Goal: Task Accomplishment & Management: Complete application form

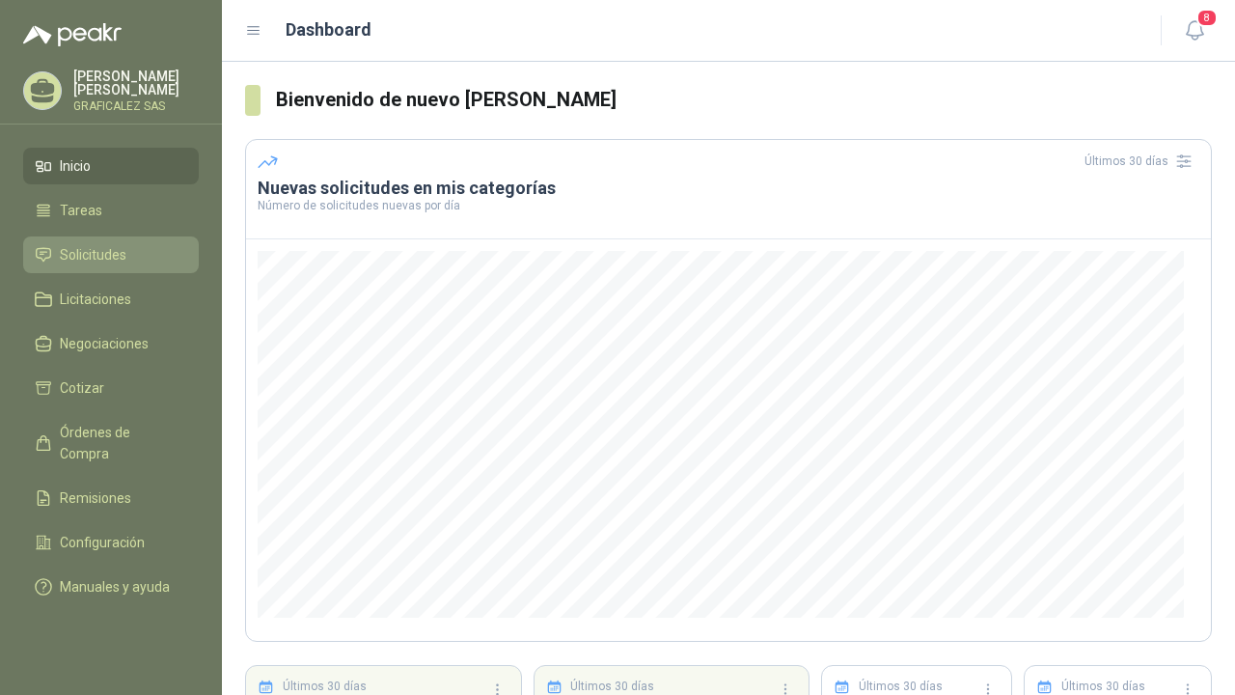
click at [103, 273] on link "Solicitudes" at bounding box center [111, 254] width 176 height 37
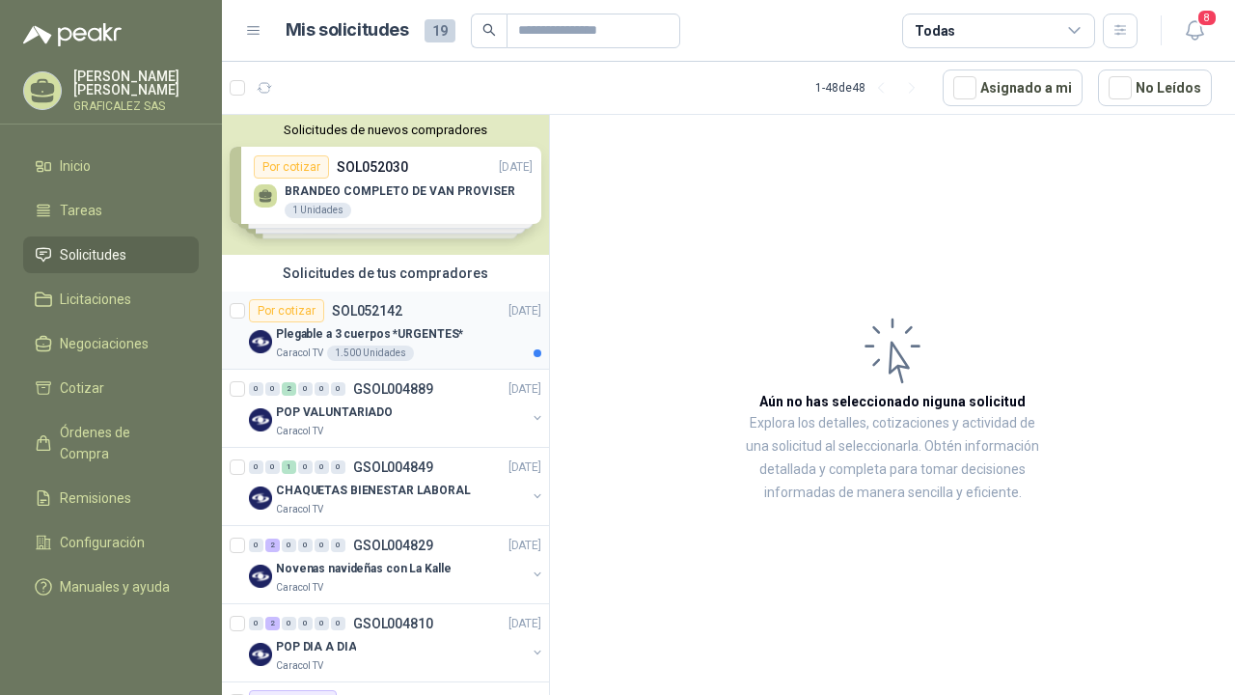
click at [464, 334] on div "Plegable a 3 cuerpos *URGENTES*" at bounding box center [408, 333] width 265 height 23
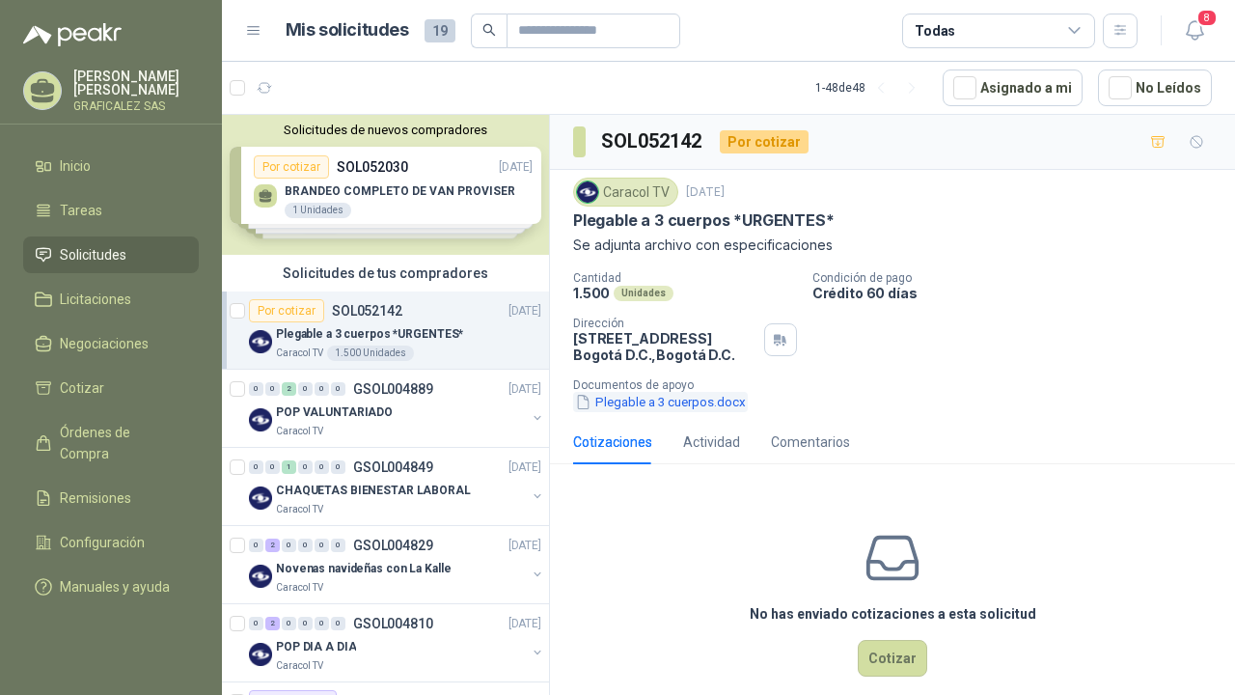
click at [644, 401] on button "Plegable a 3 cuerpos.docx" at bounding box center [660, 402] width 175 height 20
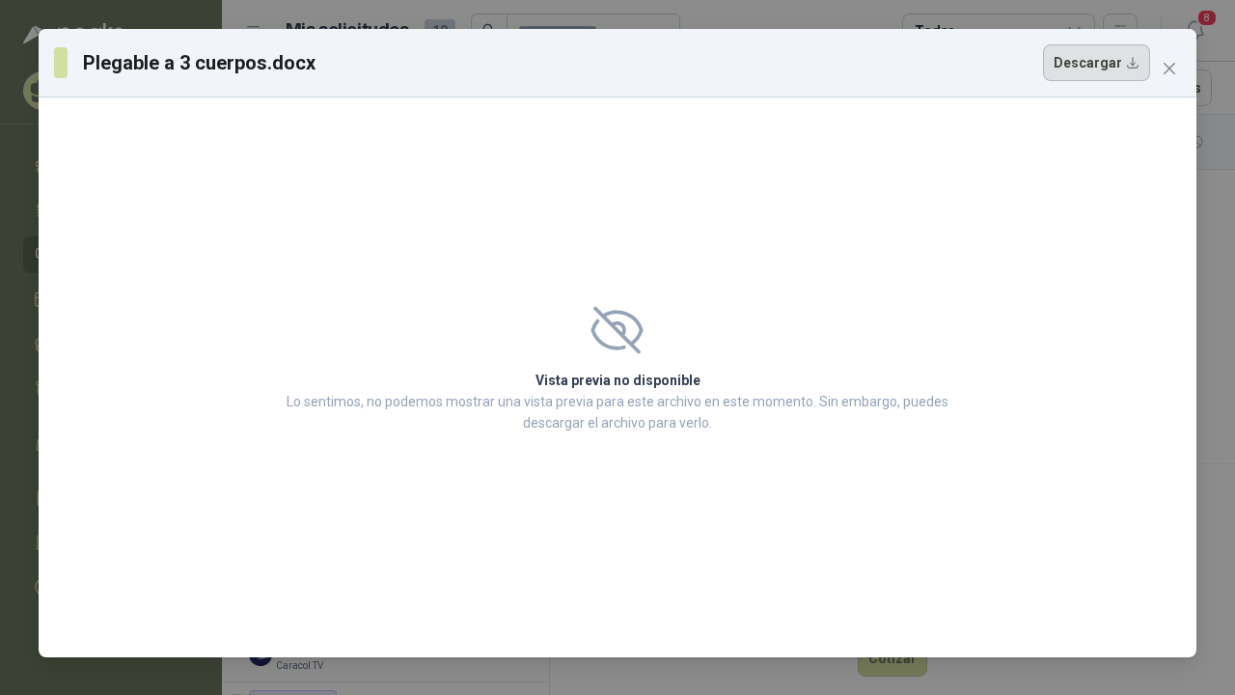
click at [1089, 65] on button "Descargar" at bounding box center [1096, 62] width 107 height 37
click at [588, 218] on div "Vista previa no disponible Lo sentimos, no podemos mostrar una vista previa par…" at bounding box center [618, 377] width 1158 height 560
click at [1157, 63] on span "Close" at bounding box center [1169, 68] width 31 height 15
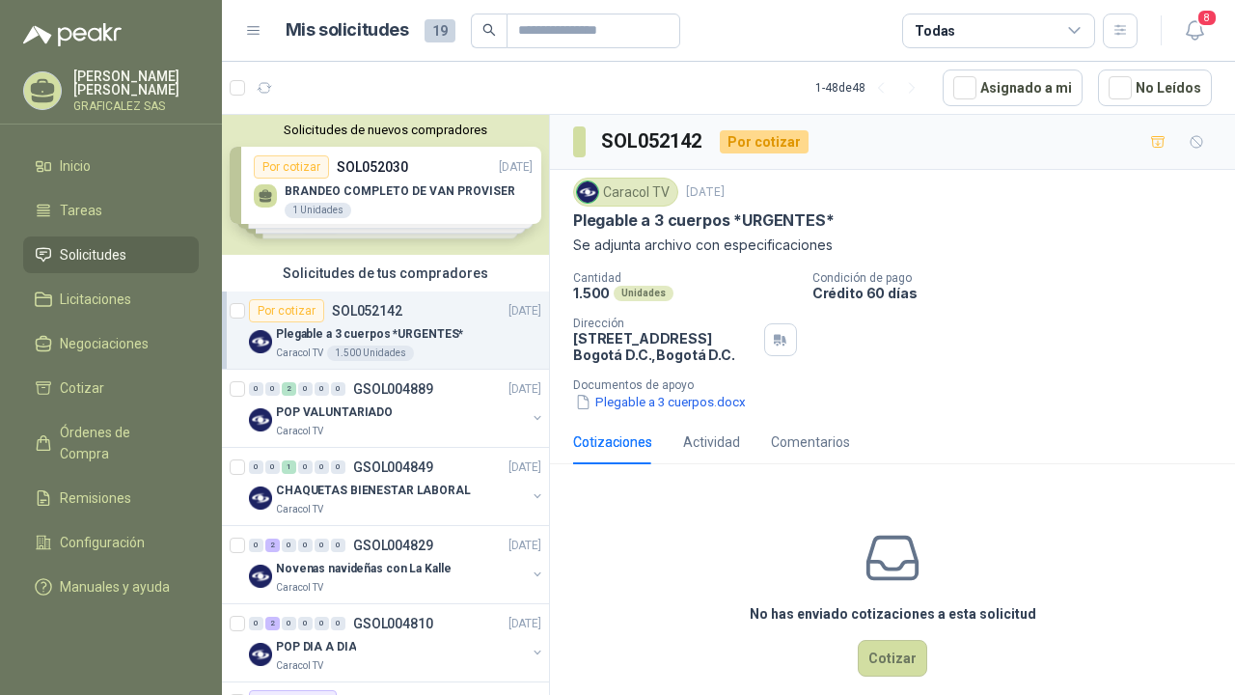
click at [642, 504] on div "No has enviado cotizaciones a esta solicitud Cotizar" at bounding box center [892, 602] width 685 height 246
click at [872, 665] on button "Cotizar" at bounding box center [892, 658] width 69 height 37
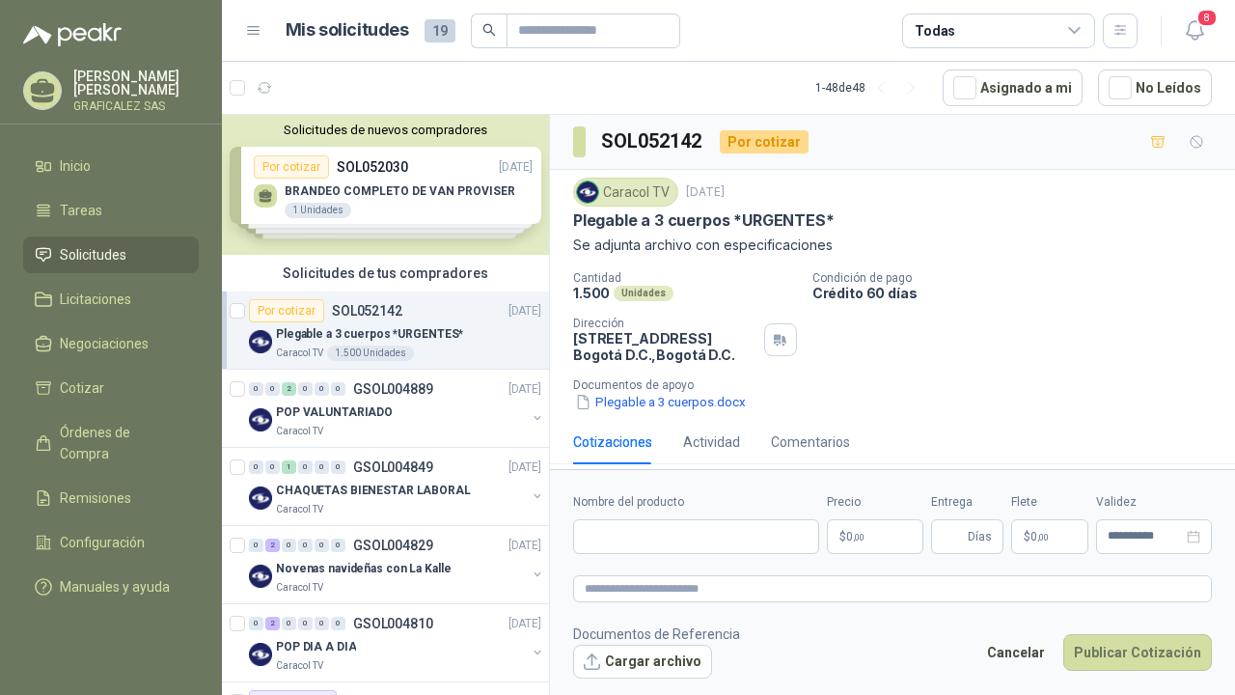
click at [672, 415] on div "Caracol TV 14 ago., 2025 Plegable a 3 cuerpos *URGENTES* Se adjunta archivo con…" at bounding box center [892, 295] width 685 height 250
click at [692, 397] on button "Plegable a 3 cuerpos.docx" at bounding box center [660, 402] width 175 height 20
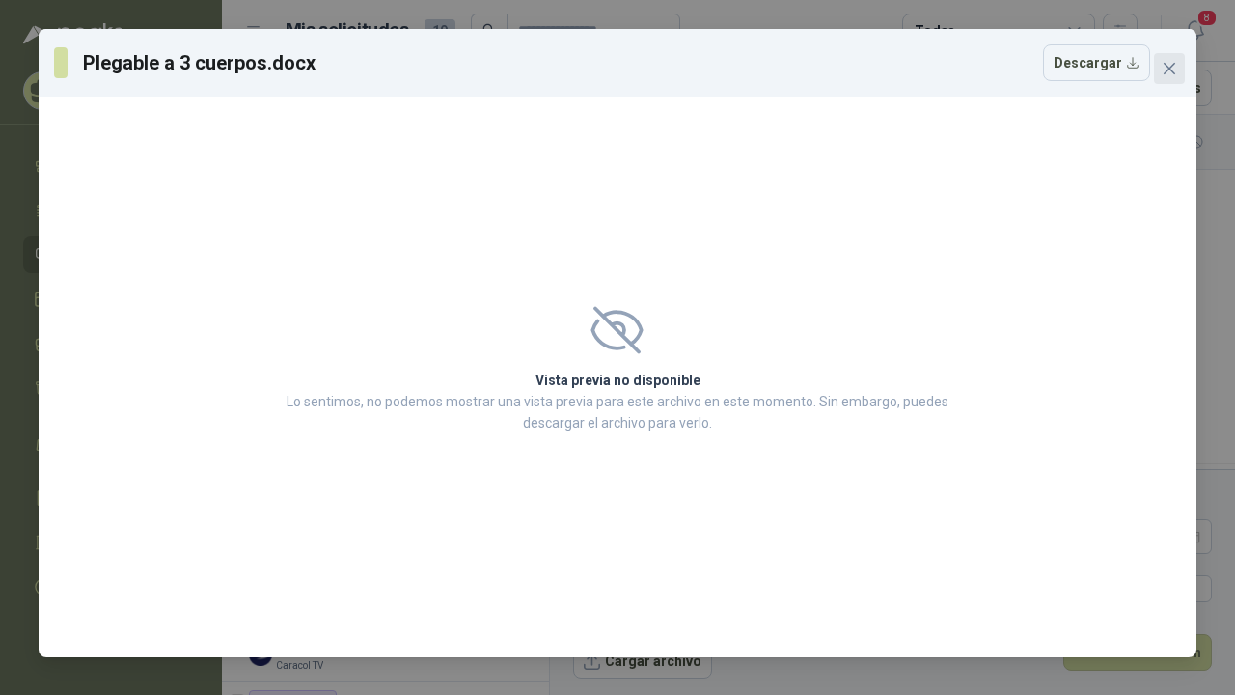
click at [1172, 68] on icon "close" at bounding box center [1169, 68] width 15 height 15
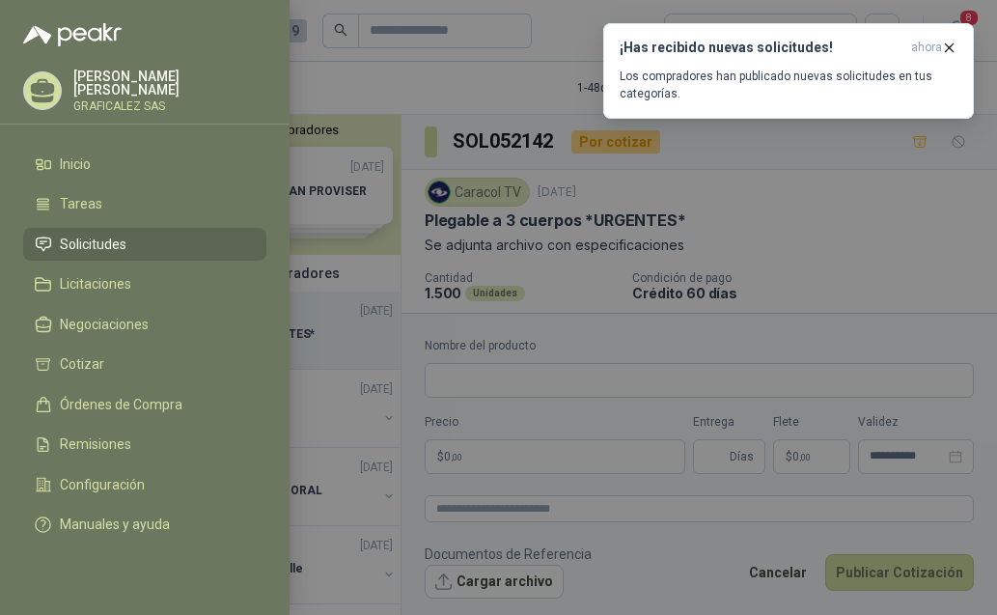
click at [818, 160] on div at bounding box center [498, 307] width 997 height 615
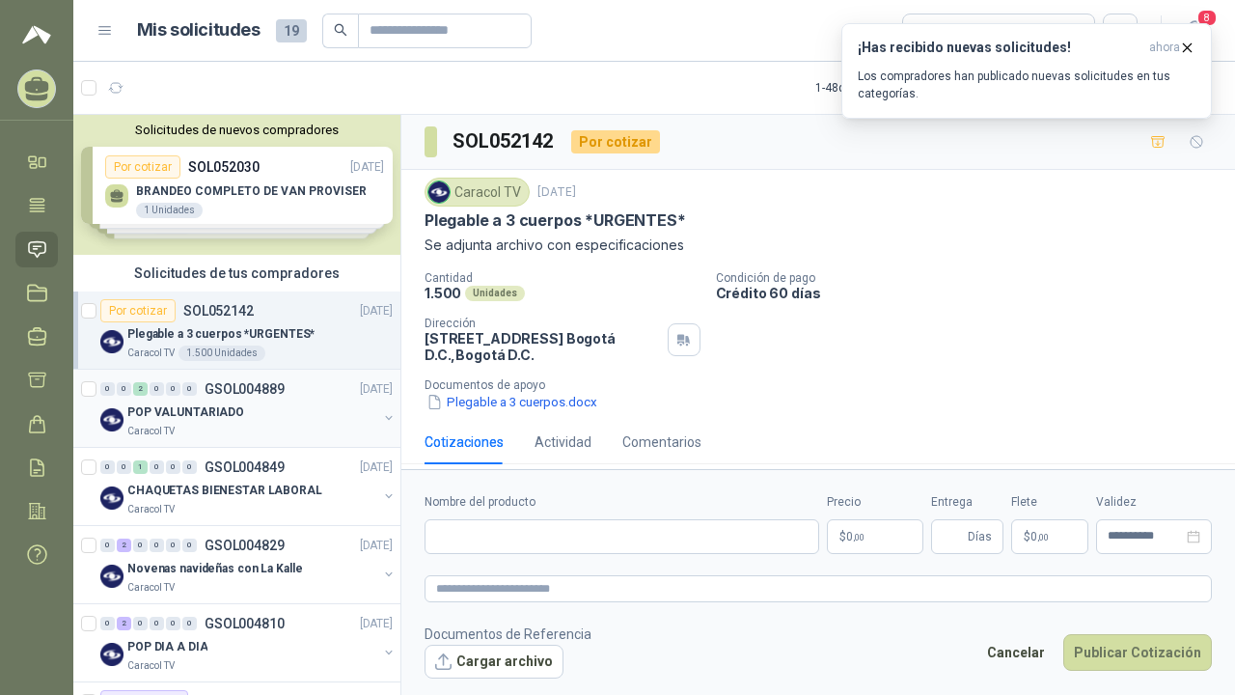
click at [257, 424] on div "Caracol TV" at bounding box center [252, 431] width 250 height 15
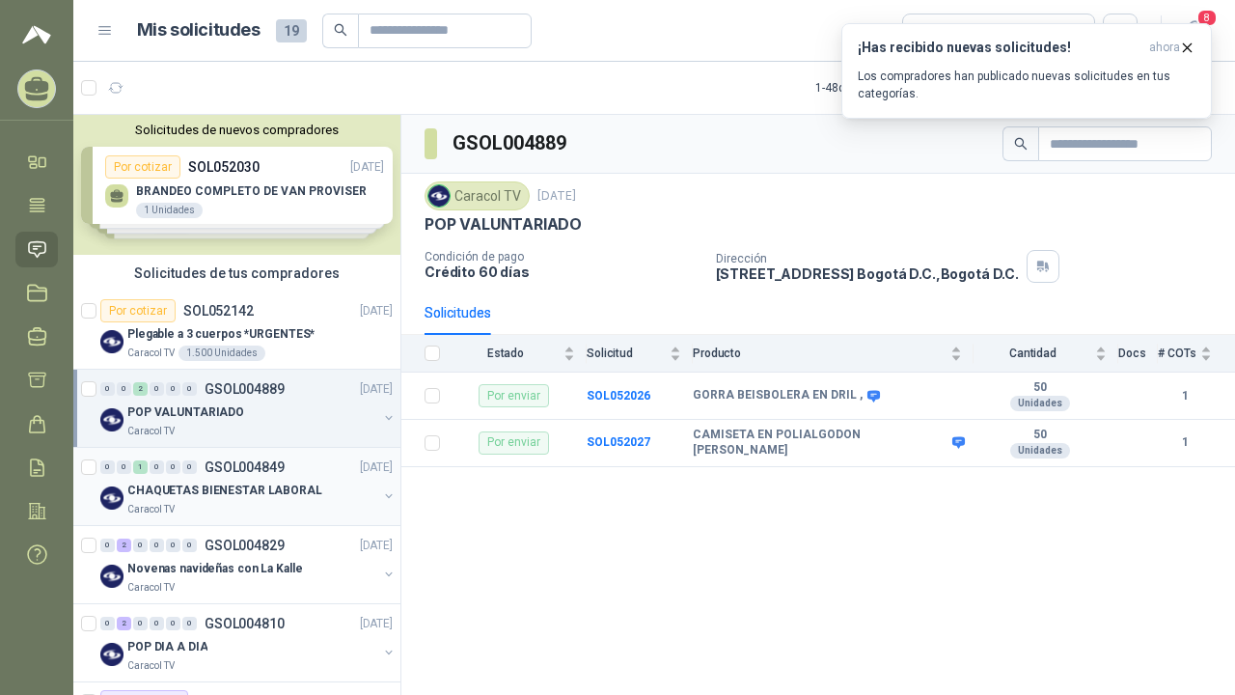
click at [270, 486] on p "CHAQUETAS BIENESTAR LABORAL" at bounding box center [224, 490] width 195 height 18
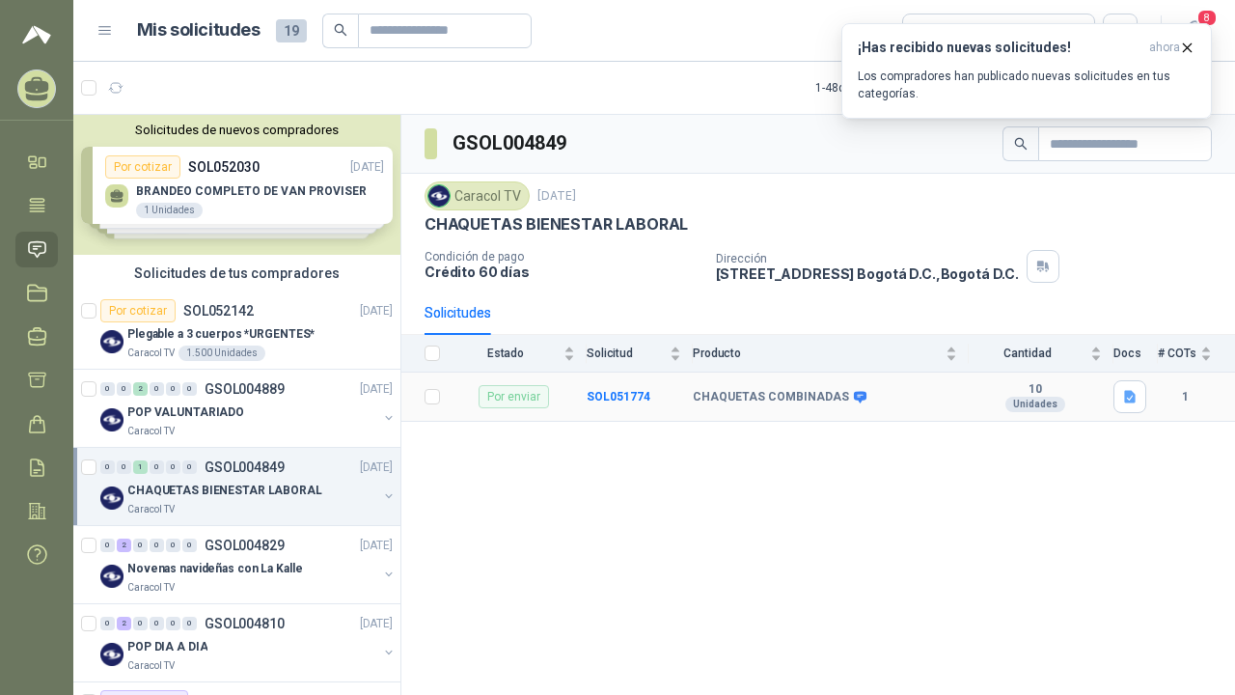
click at [812, 390] on b "CHAQUETAS COMBINADAS" at bounding box center [771, 397] width 156 height 15
click at [262, 434] on div "Caracol TV" at bounding box center [252, 431] width 250 height 15
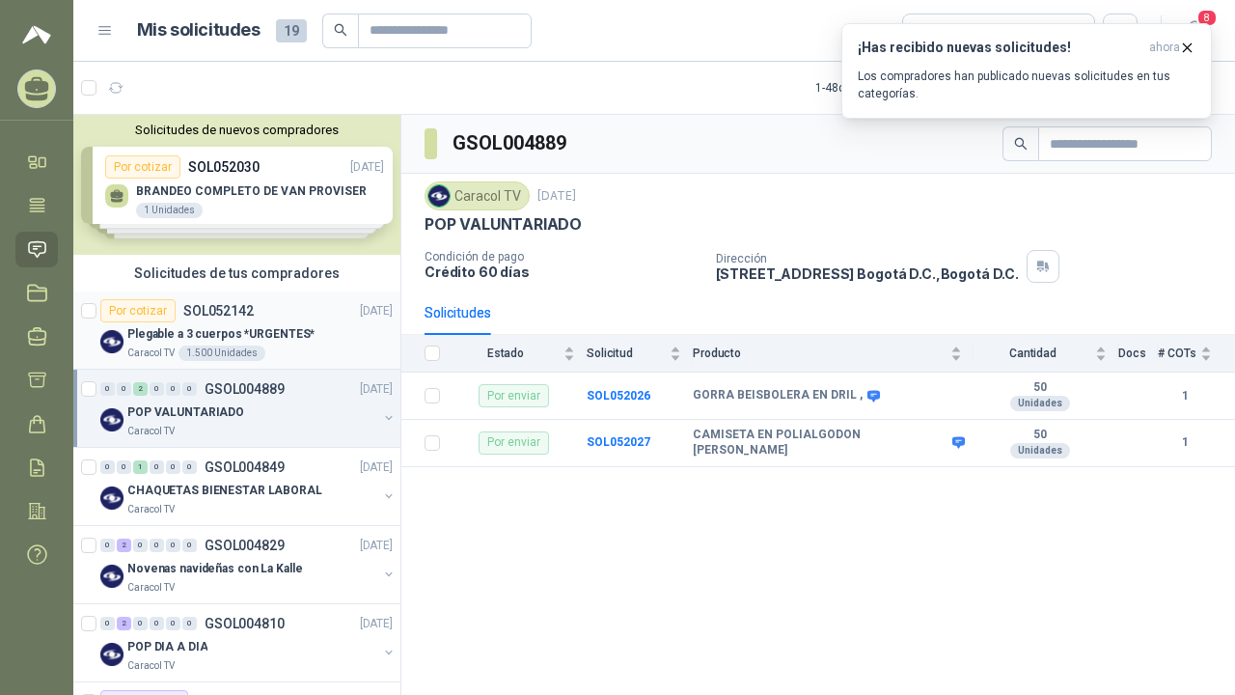
click at [258, 334] on p "Plegable a 3 cuerpos *URGENTES*" at bounding box center [220, 334] width 187 height 18
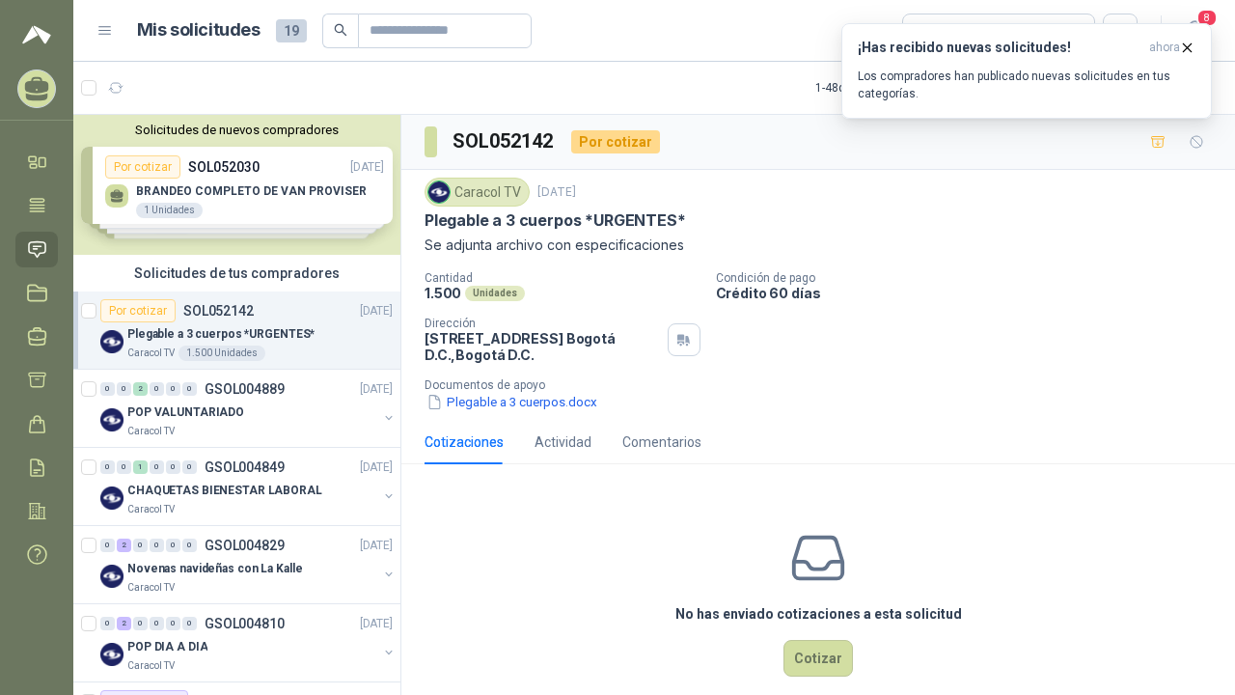
click at [285, 332] on p "Plegable a 3 cuerpos *URGENTES*" at bounding box center [220, 334] width 187 height 18
click at [285, 401] on div "POP VALUNTARIADO" at bounding box center [252, 411] width 250 height 23
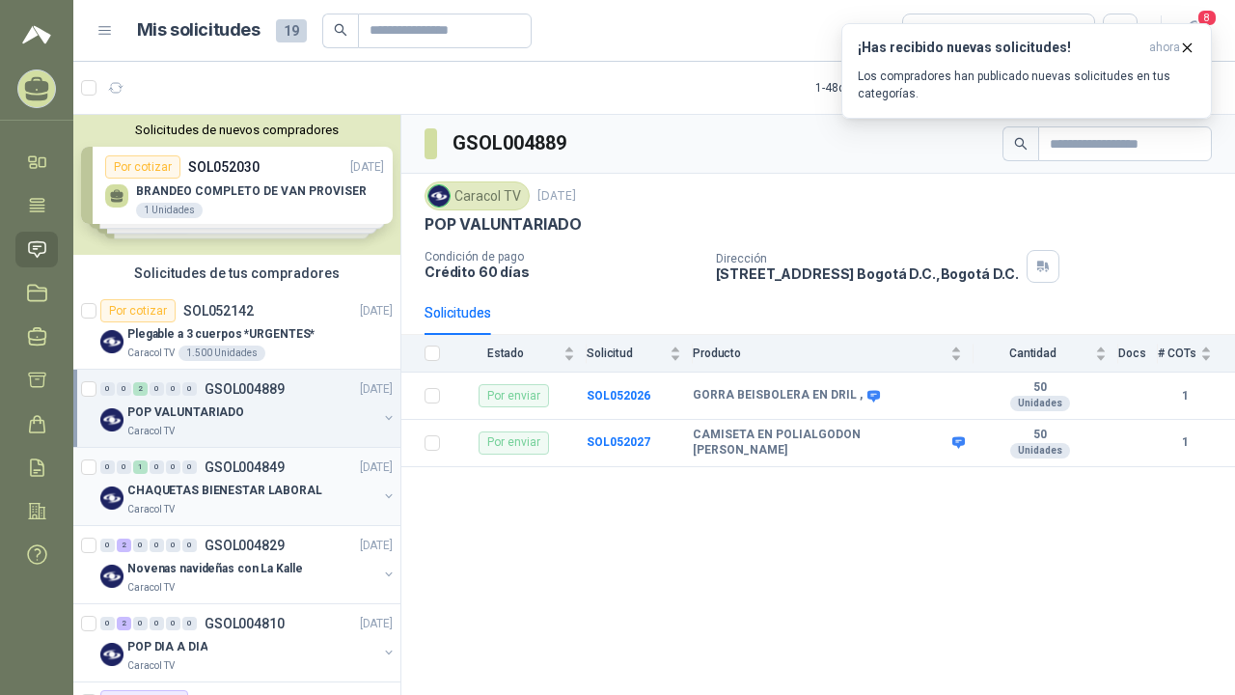
click at [305, 483] on p "CHAQUETAS BIENESTAR LABORAL" at bounding box center [224, 490] width 195 height 18
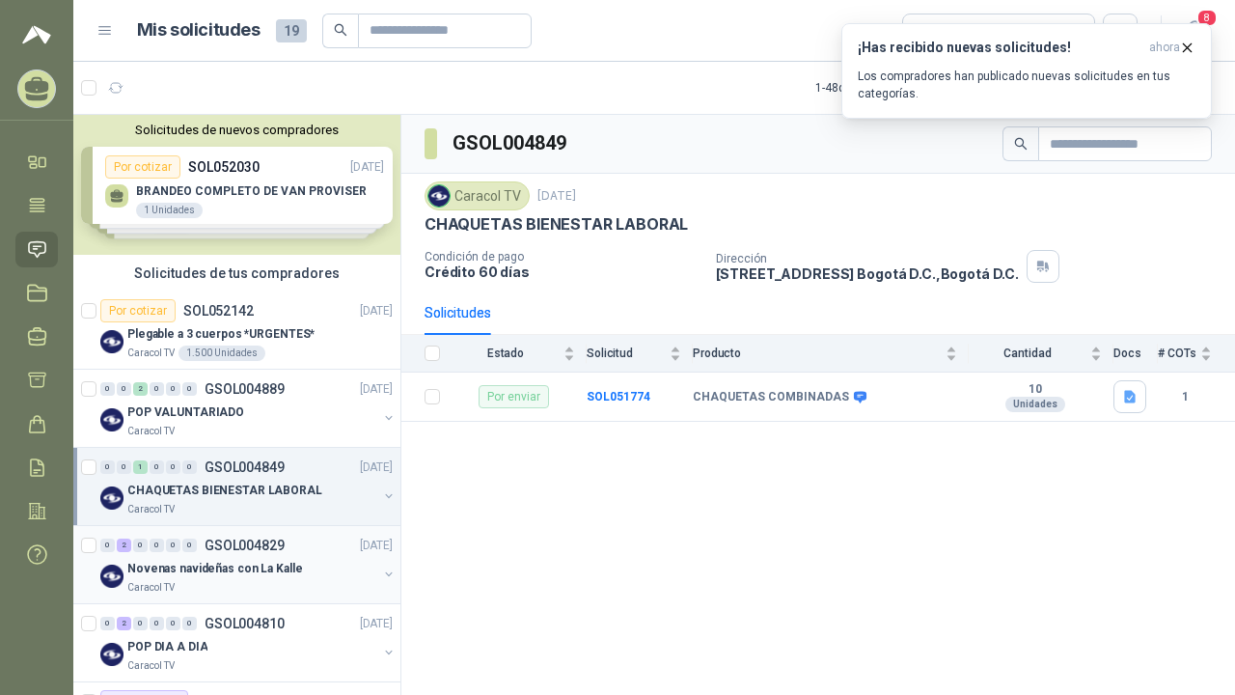
click at [310, 548] on div "0 2 0 0 0 0 GSOL004829 11/08/25" at bounding box center [248, 545] width 296 height 23
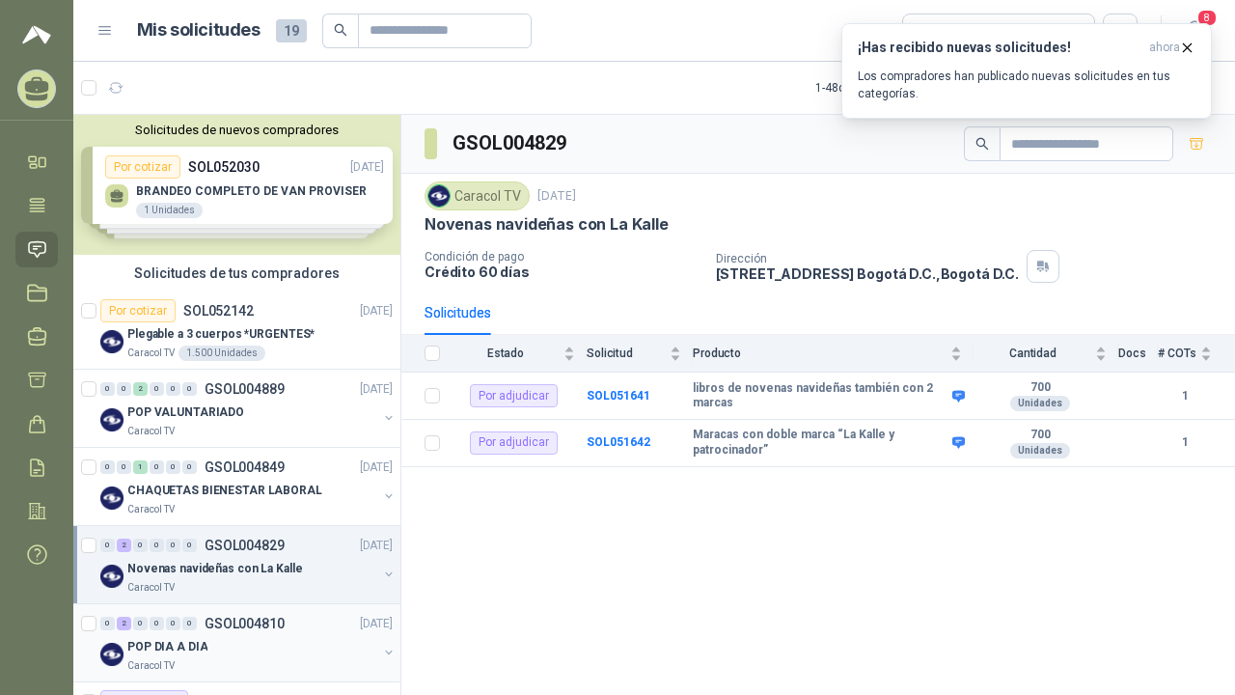
click at [291, 621] on div "0 2 0 0 0 0 GSOL004810 11/08/25" at bounding box center [248, 623] width 296 height 23
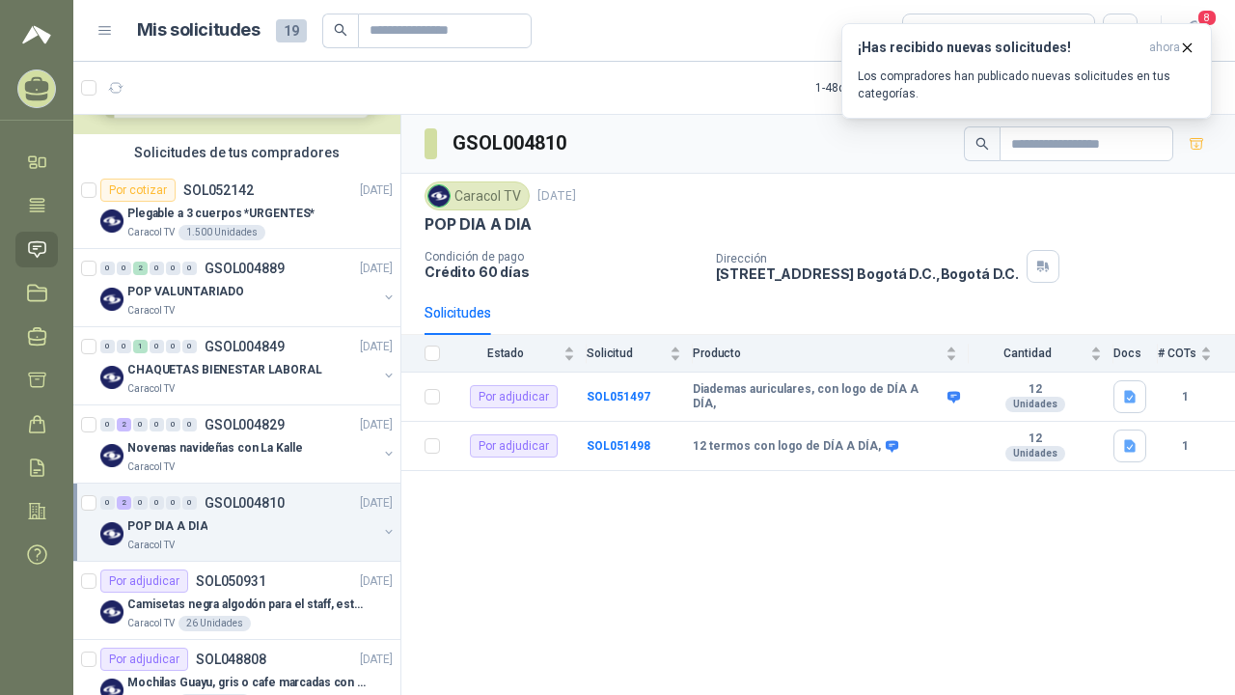
scroll to position [87, 0]
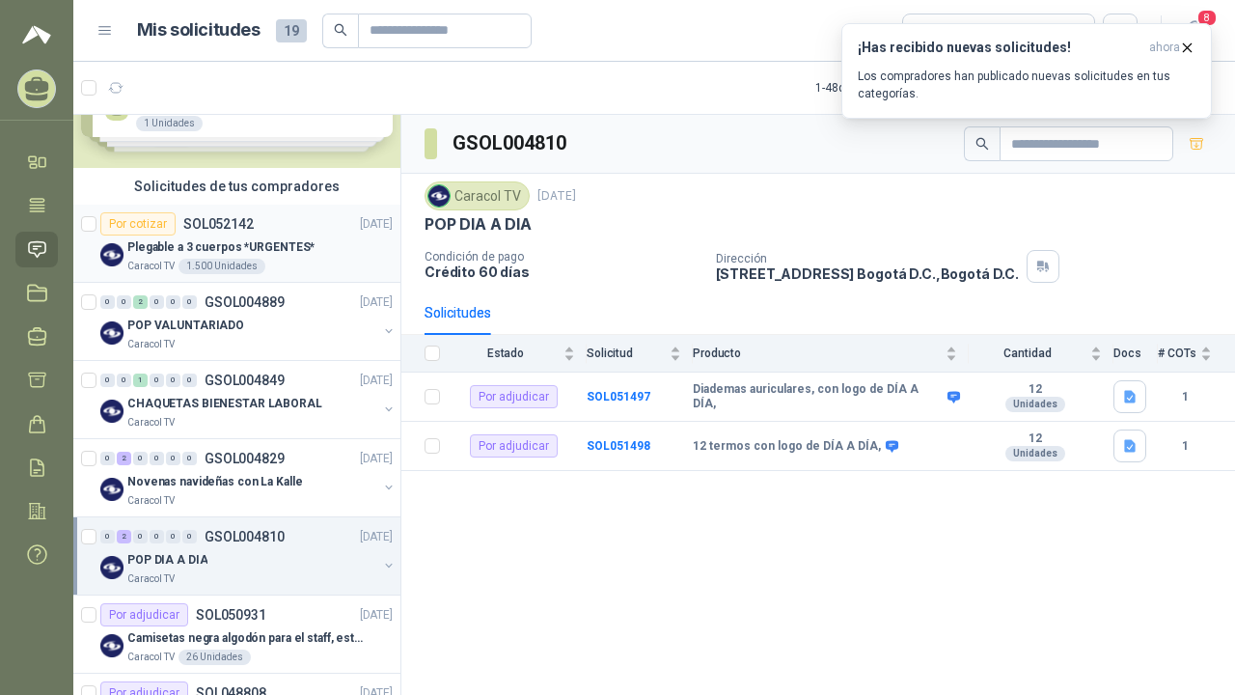
click at [310, 217] on div "Por cotizar SOL052142 14/08/25" at bounding box center [246, 223] width 292 height 23
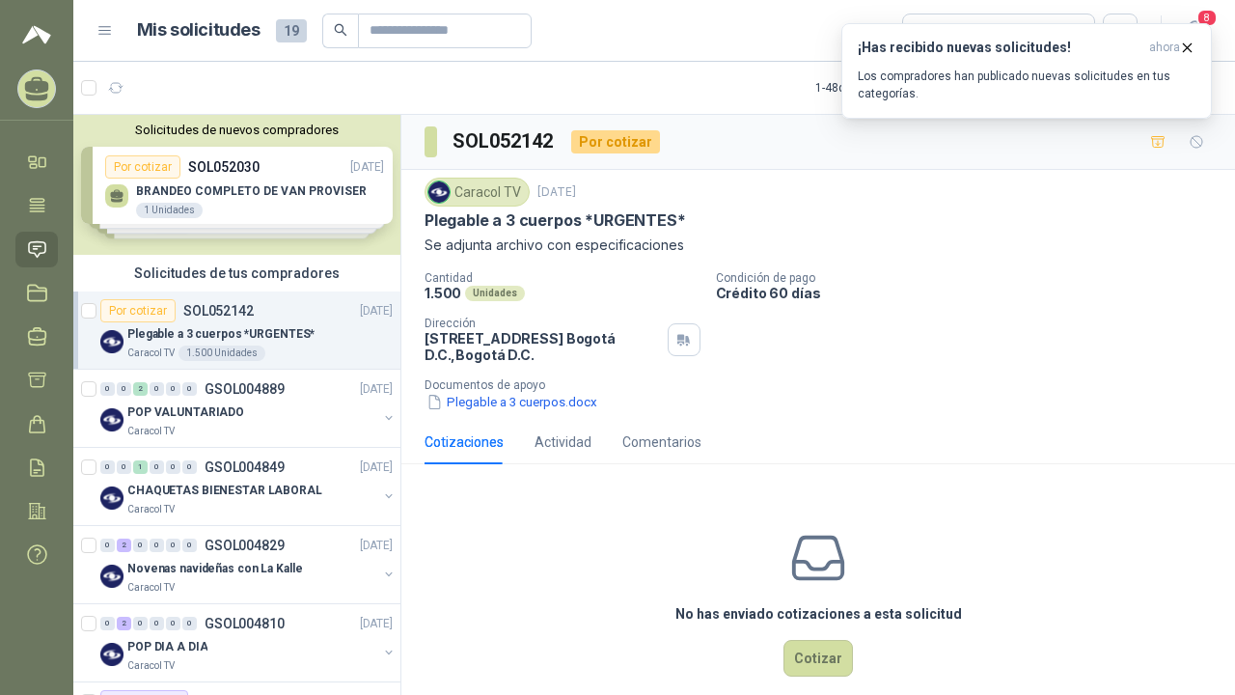
click at [256, 344] on div "Plegable a 3 cuerpos *URGENTES*" at bounding box center [259, 333] width 265 height 23
click at [244, 420] on div "POP VALUNTARIADO" at bounding box center [252, 411] width 250 height 23
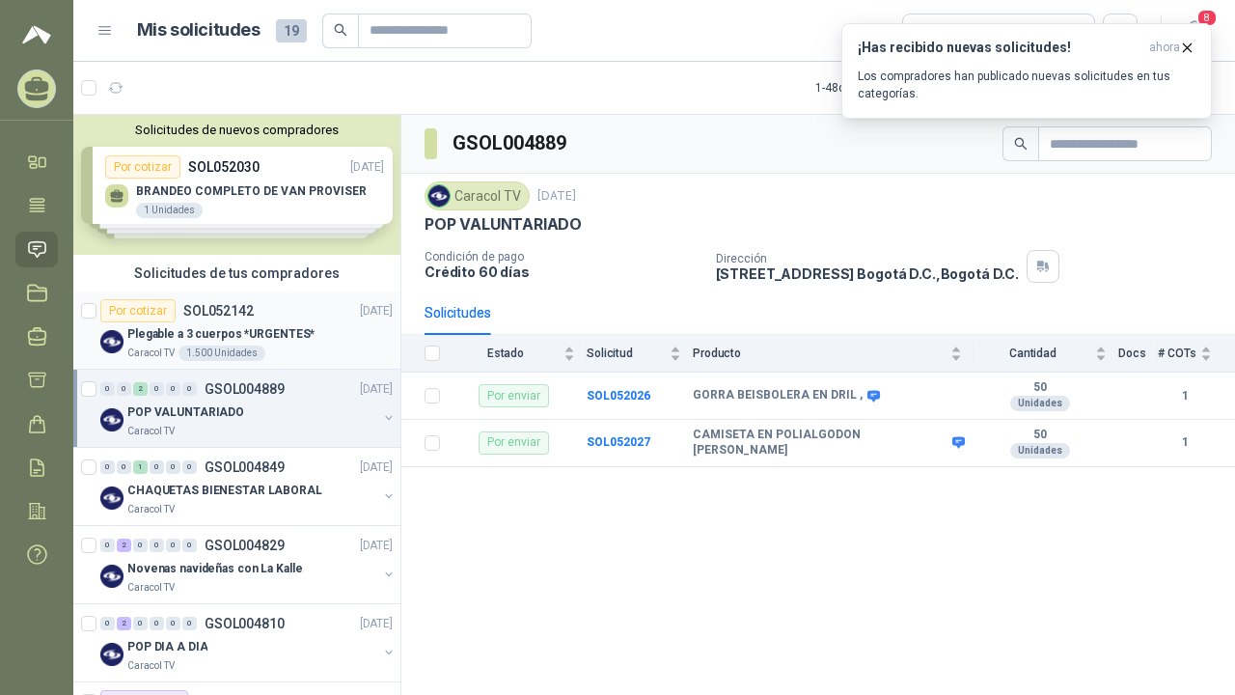
click at [277, 293] on article "Por cotizar SOL052142 14/08/25 Plegable a 3 cuerpos *URGENTES* Caracol TV 1.500…" at bounding box center [236, 330] width 327 height 78
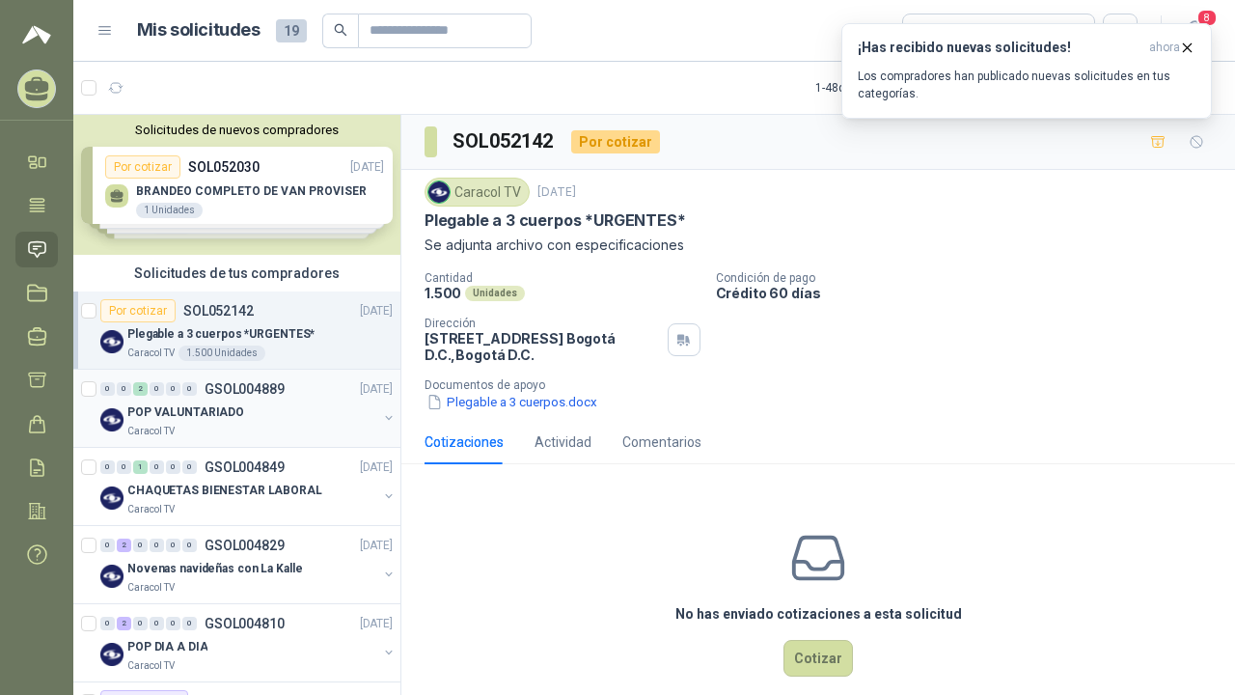
click at [257, 415] on div "POP VALUNTARIADO" at bounding box center [252, 411] width 250 height 23
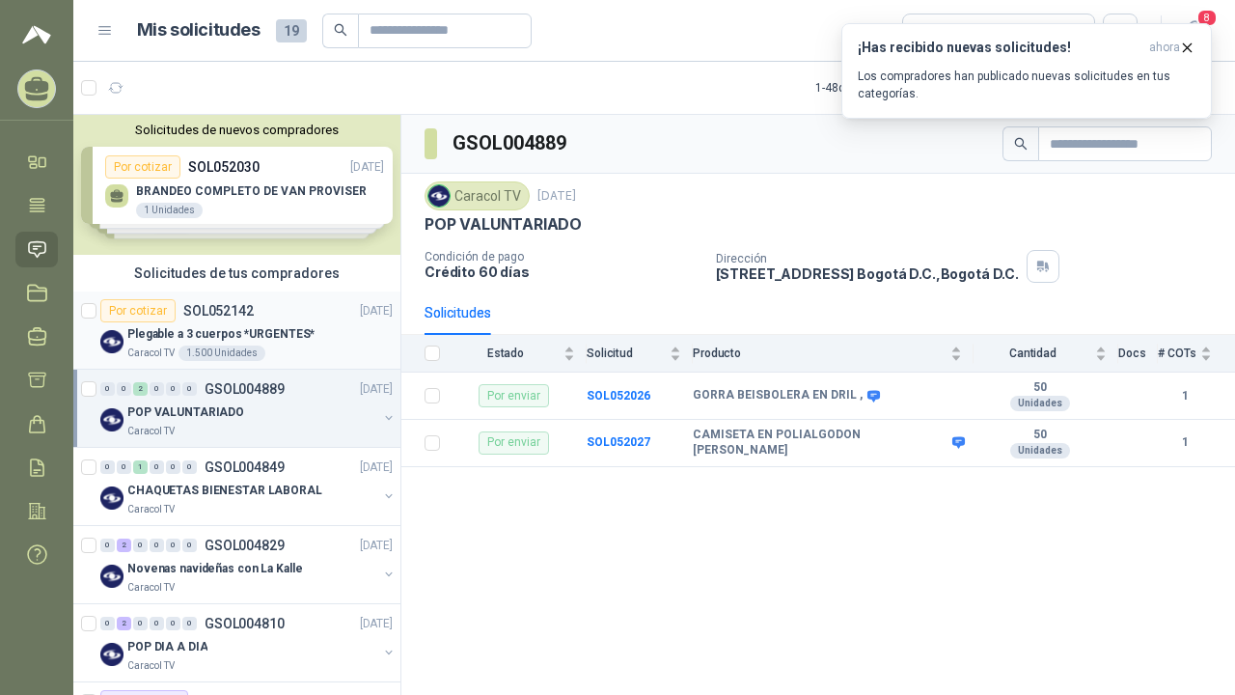
click at [265, 314] on div "Por cotizar SOL052142 14/08/25" at bounding box center [246, 310] width 292 height 23
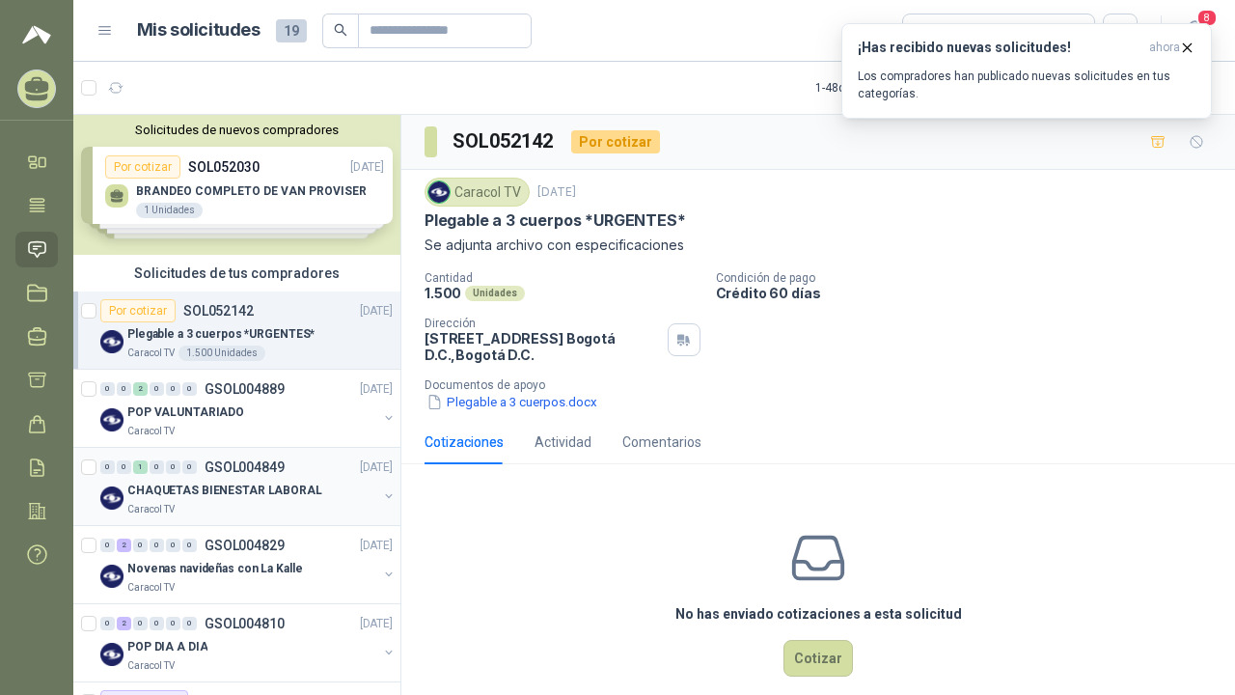
click at [261, 488] on p "CHAQUETAS BIENESTAR LABORAL" at bounding box center [224, 490] width 195 height 18
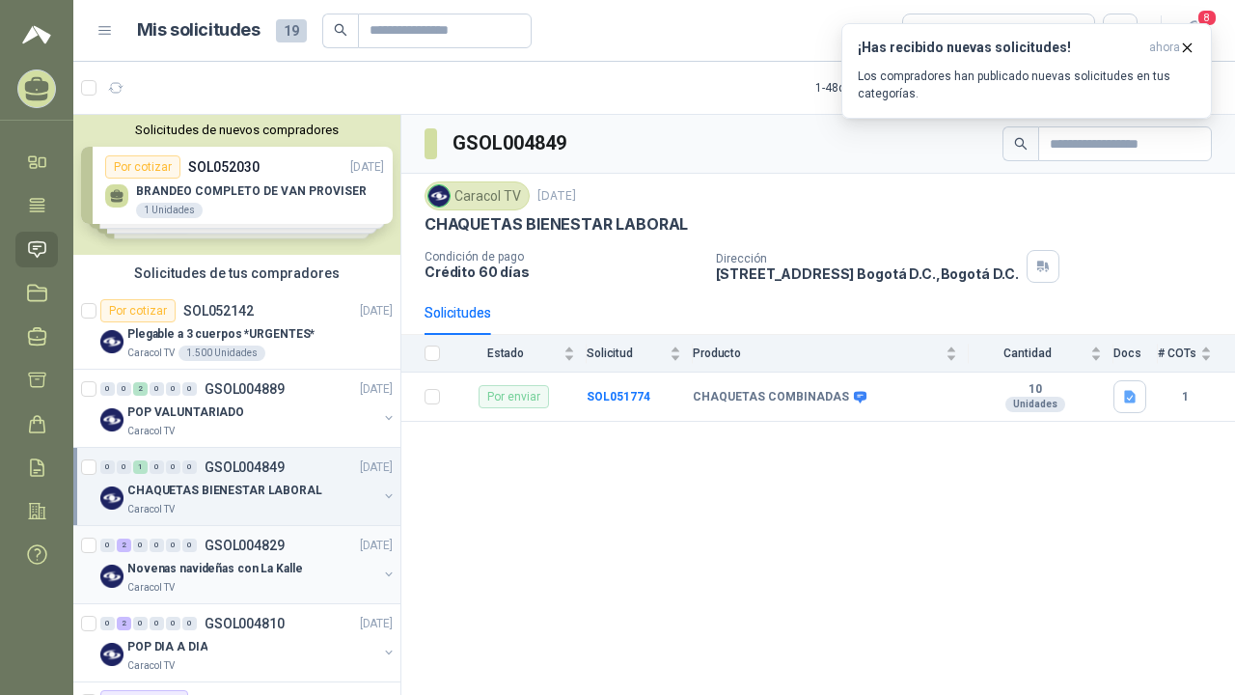
click at [270, 549] on p "GSOL004829" at bounding box center [245, 545] width 80 height 14
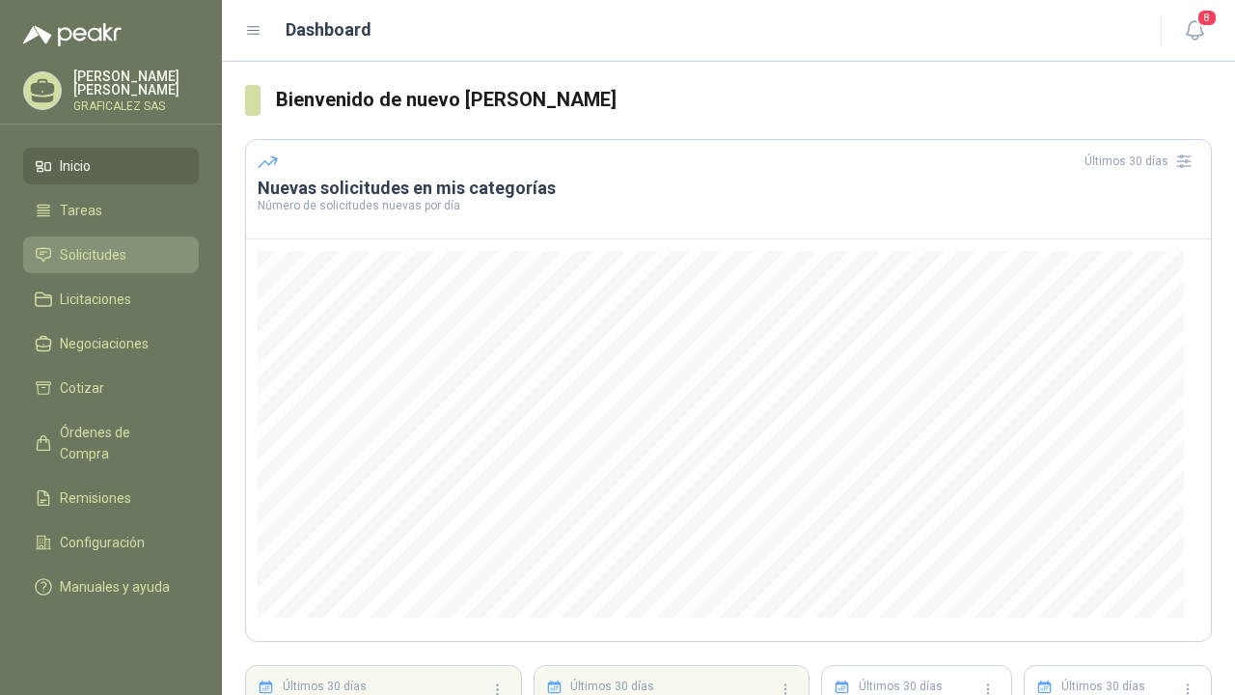
click at [136, 265] on li "Solicitudes" at bounding box center [111, 254] width 152 height 21
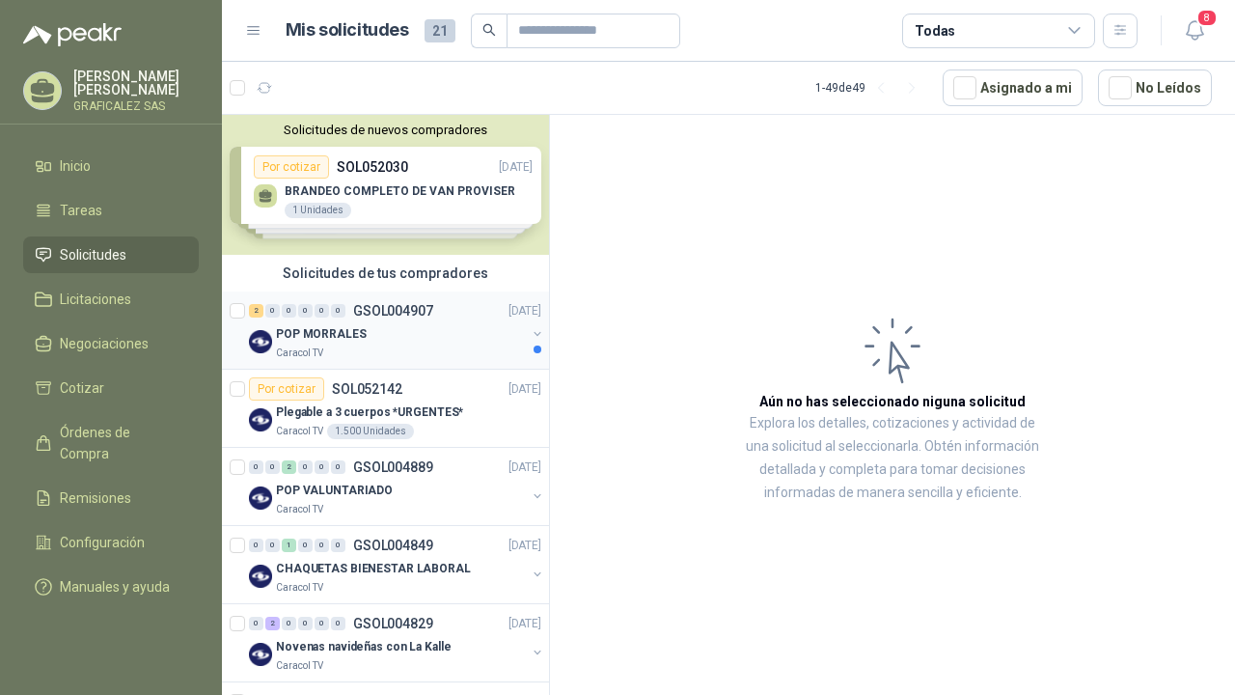
click at [380, 350] on div "Caracol TV" at bounding box center [401, 352] width 250 height 15
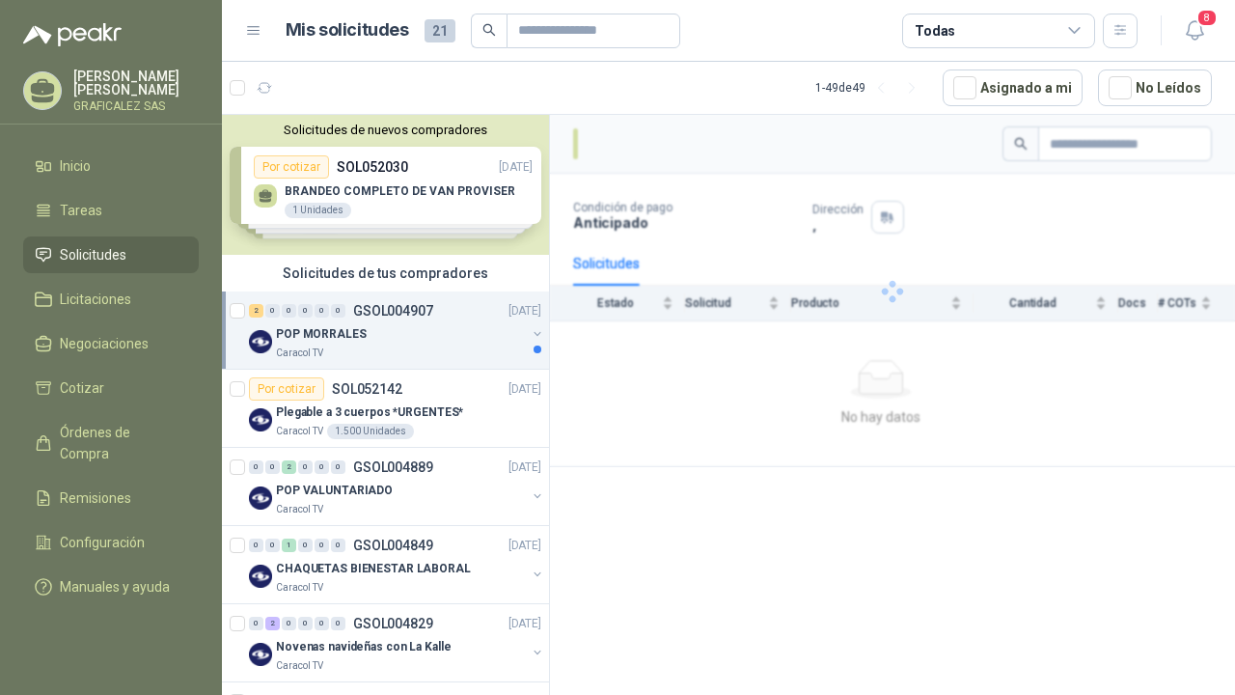
click at [430, 325] on div "POP MORRALES" at bounding box center [401, 333] width 250 height 23
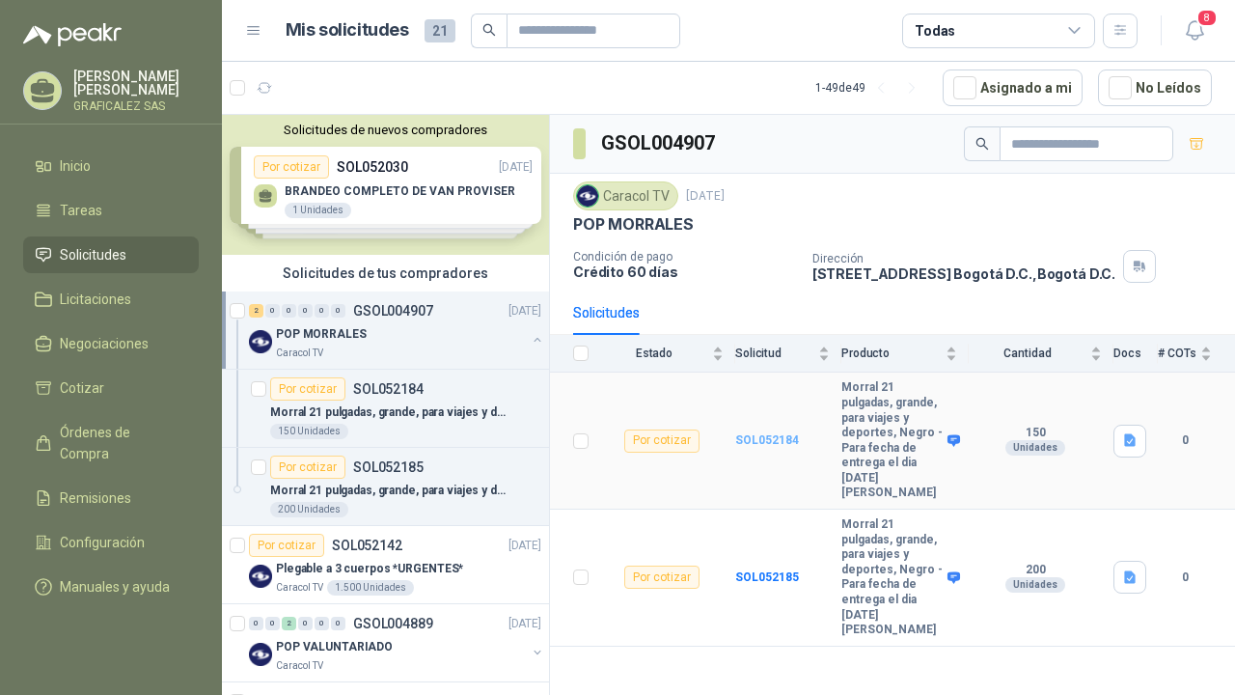
click at [770, 436] on b "SOL052184" at bounding box center [767, 440] width 64 height 14
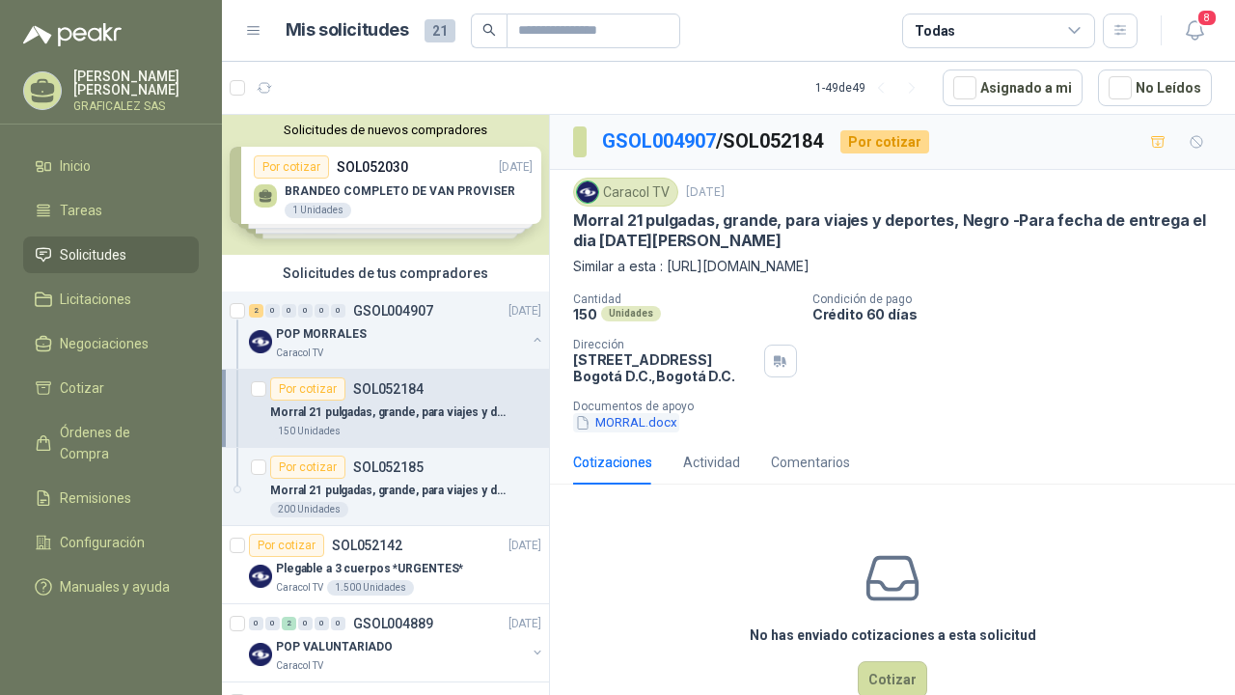
click at [637, 420] on button "MORRAL.docx" at bounding box center [626, 423] width 106 height 20
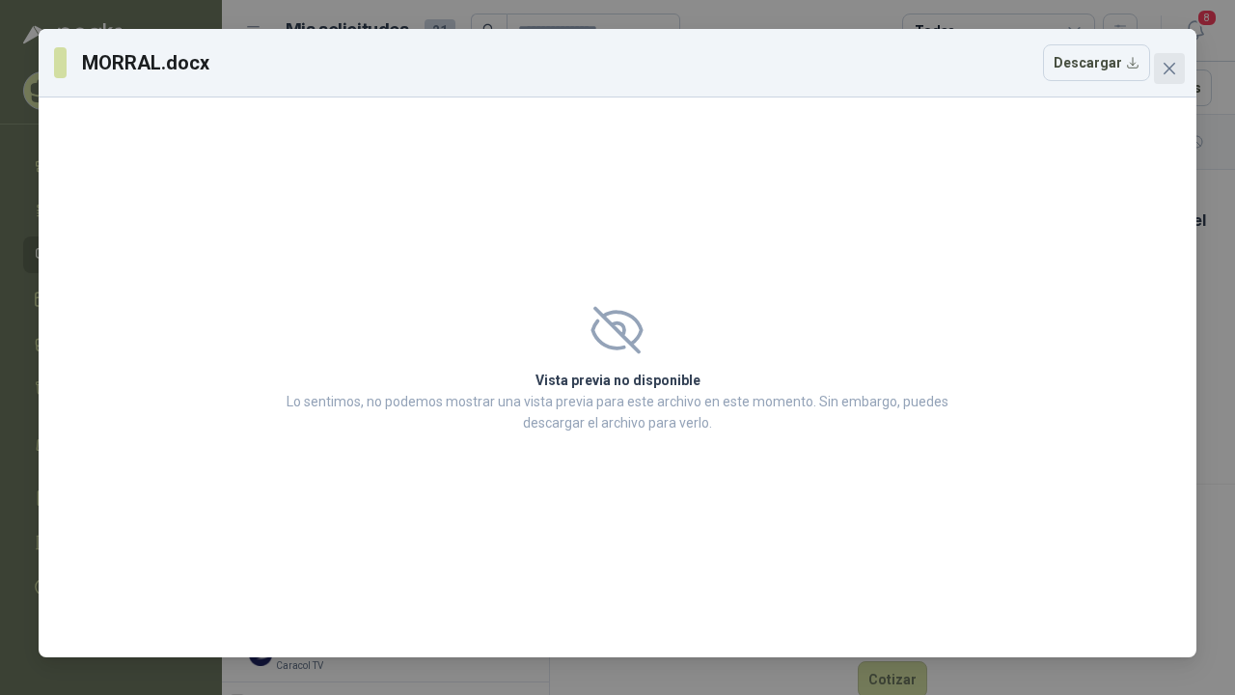
click at [1166, 72] on icon "close" at bounding box center [1170, 69] width 12 height 12
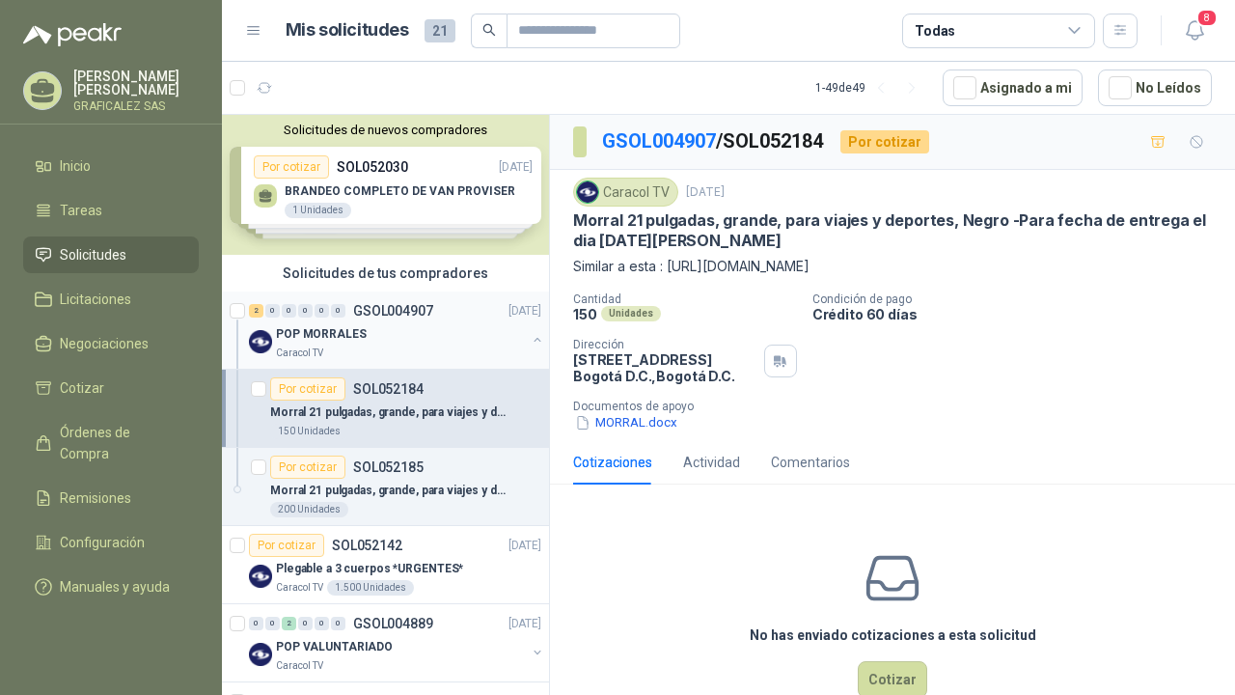
click at [404, 324] on div "POP MORRALES" at bounding box center [401, 333] width 250 height 23
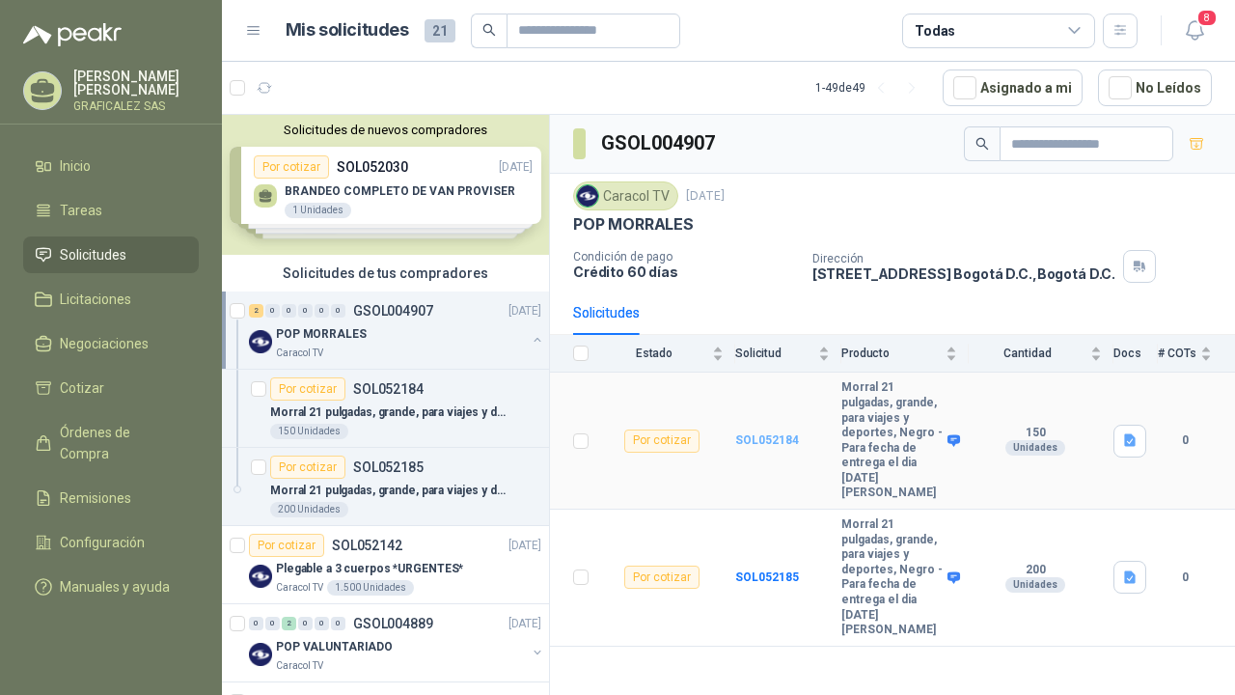
click at [761, 433] on b "SOL052184" at bounding box center [767, 440] width 64 height 14
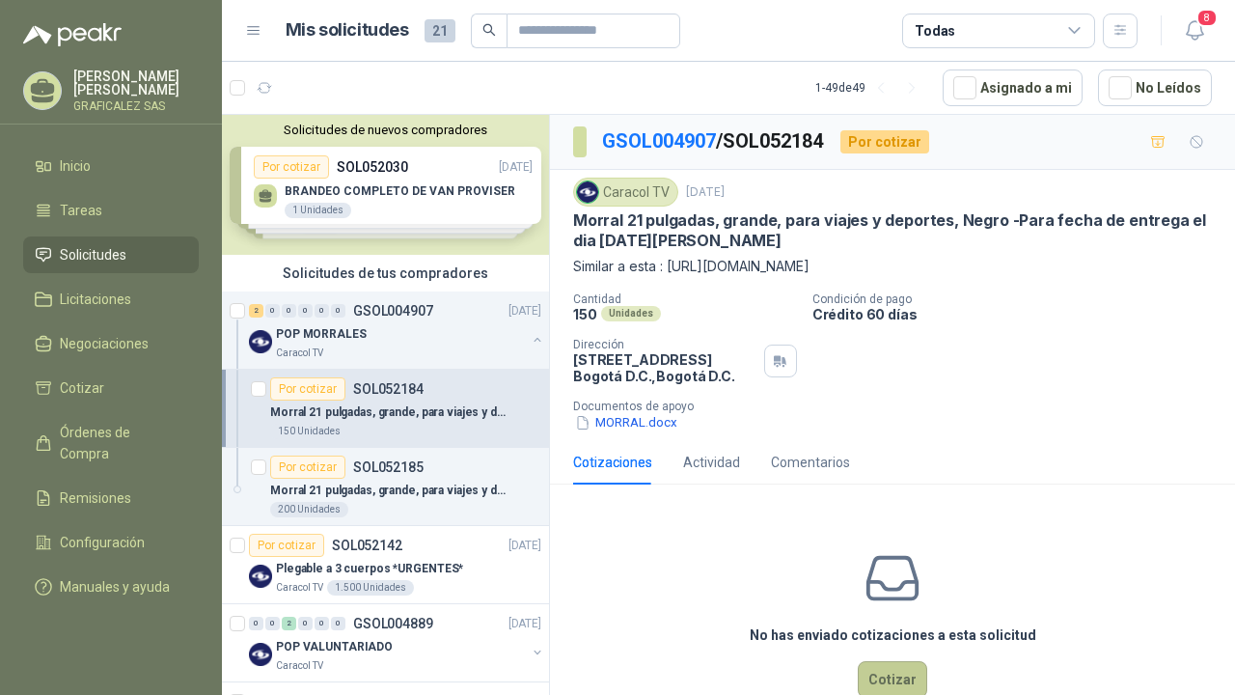
click at [863, 665] on button "Cotizar" at bounding box center [892, 679] width 69 height 37
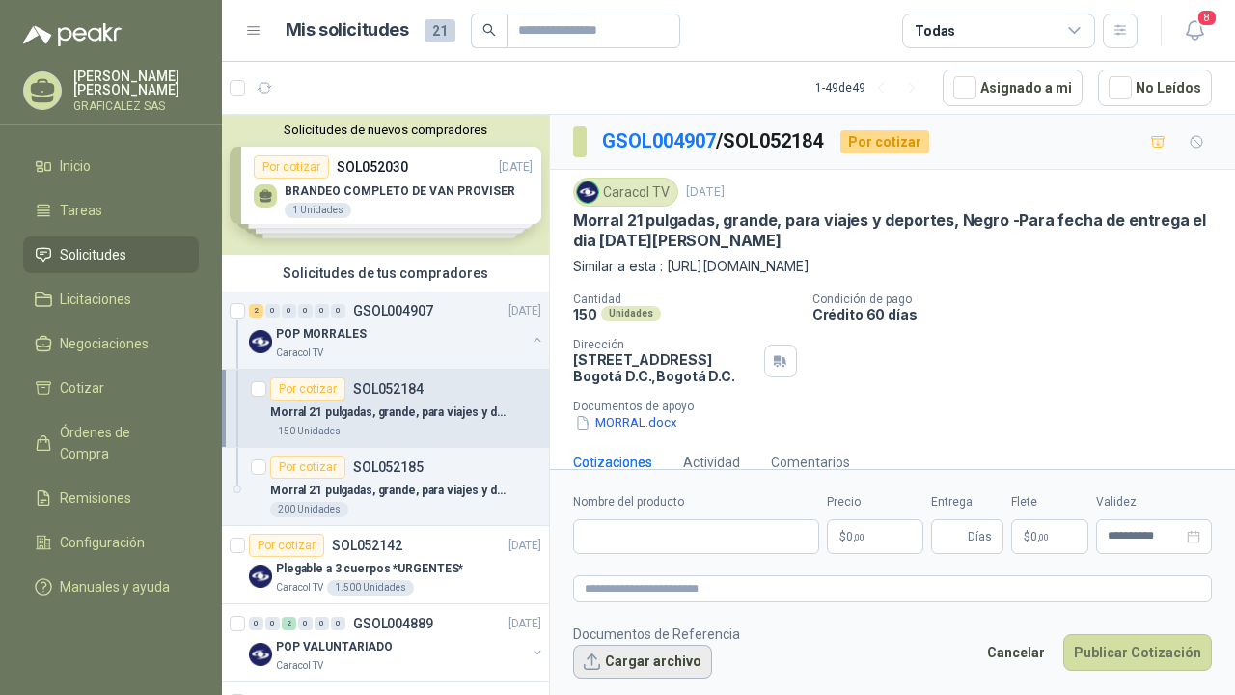
click at [663, 651] on button "Cargar archivo" at bounding box center [642, 661] width 139 height 35
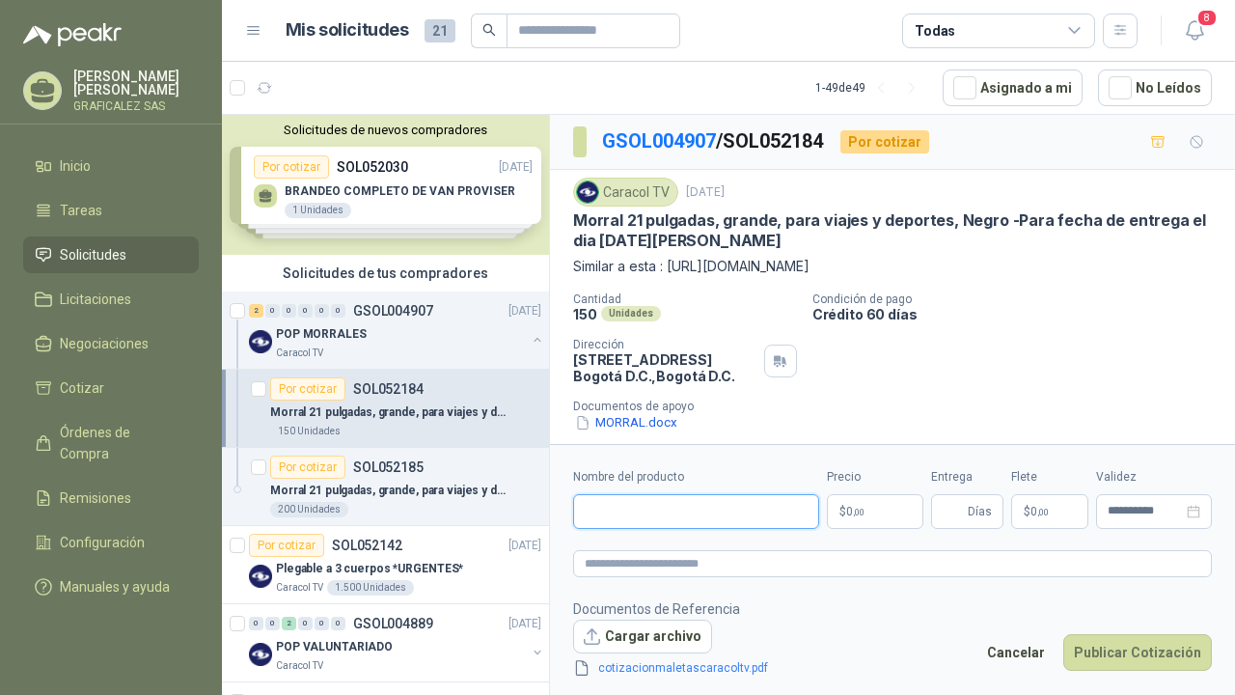
click at [718, 524] on input "Nombre del producto" at bounding box center [696, 511] width 246 height 35
click at [601, 561] on textarea at bounding box center [892, 563] width 639 height 27
paste textarea "**********"
type textarea "**********"
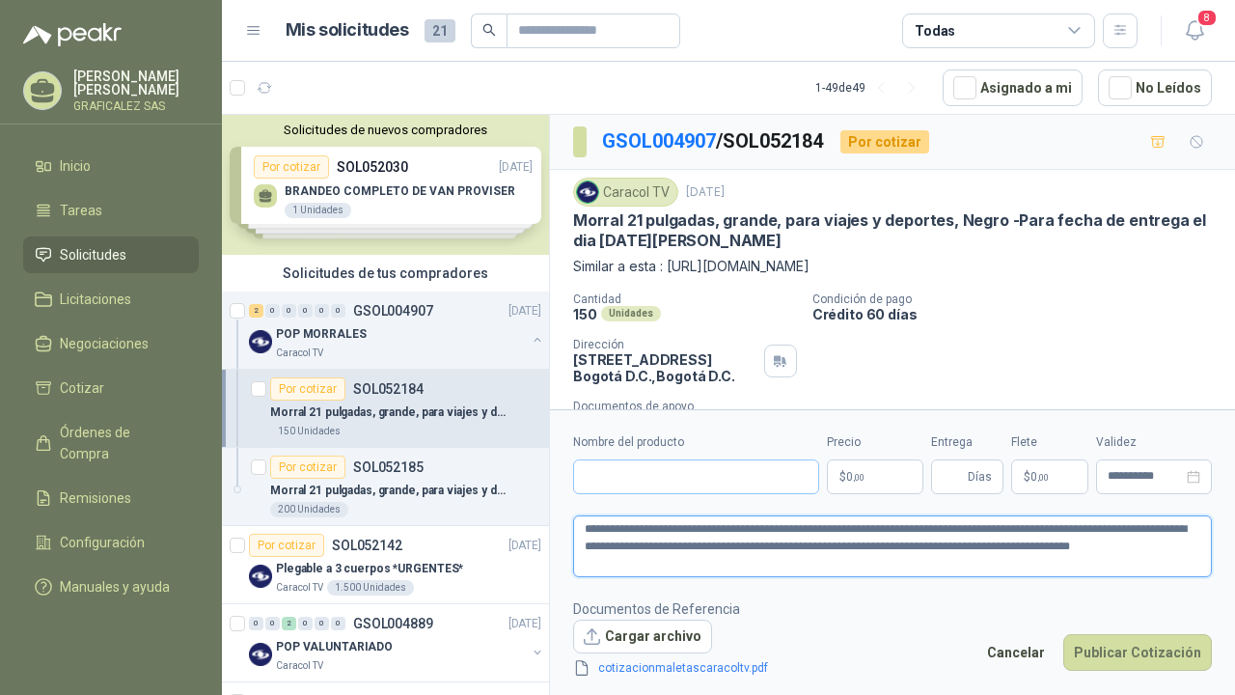
type textarea "**********"
click at [639, 473] on input "Nombre del producto" at bounding box center [696, 476] width 246 height 35
type input "*"
type input "**********"
click at [871, 480] on p "$ 0 ,00" at bounding box center [875, 476] width 96 height 35
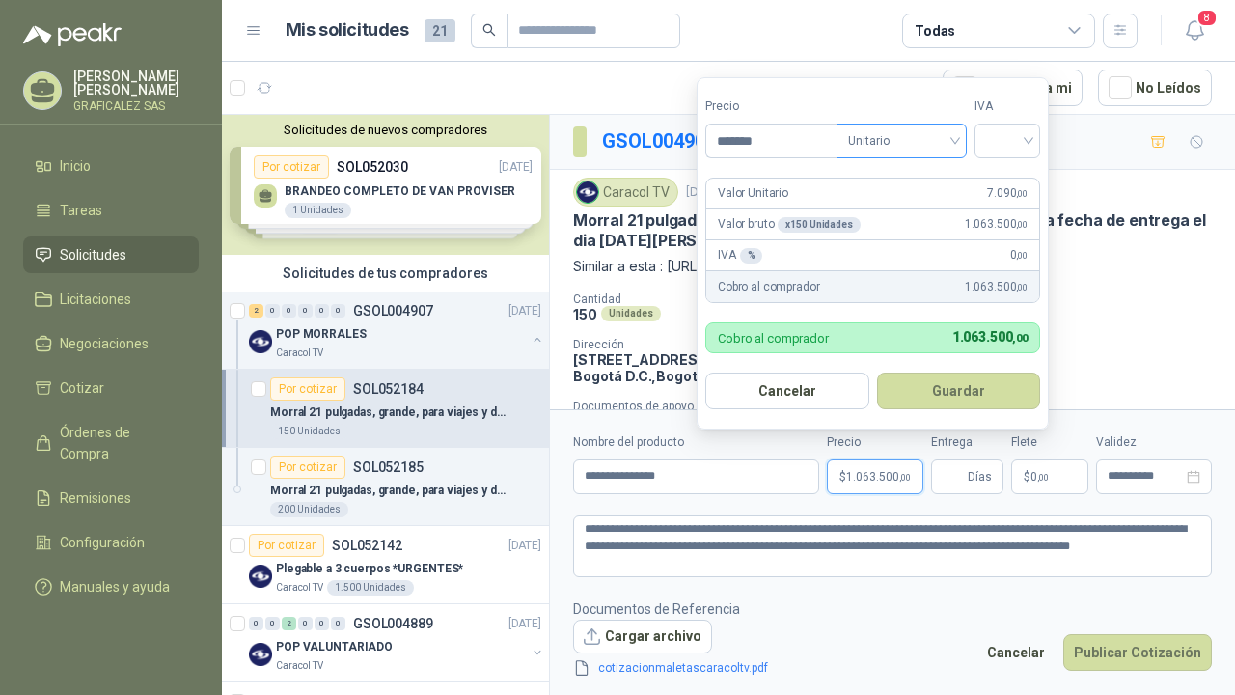
type input "********"
click at [995, 133] on input "search" at bounding box center [1004, 138] width 42 height 29
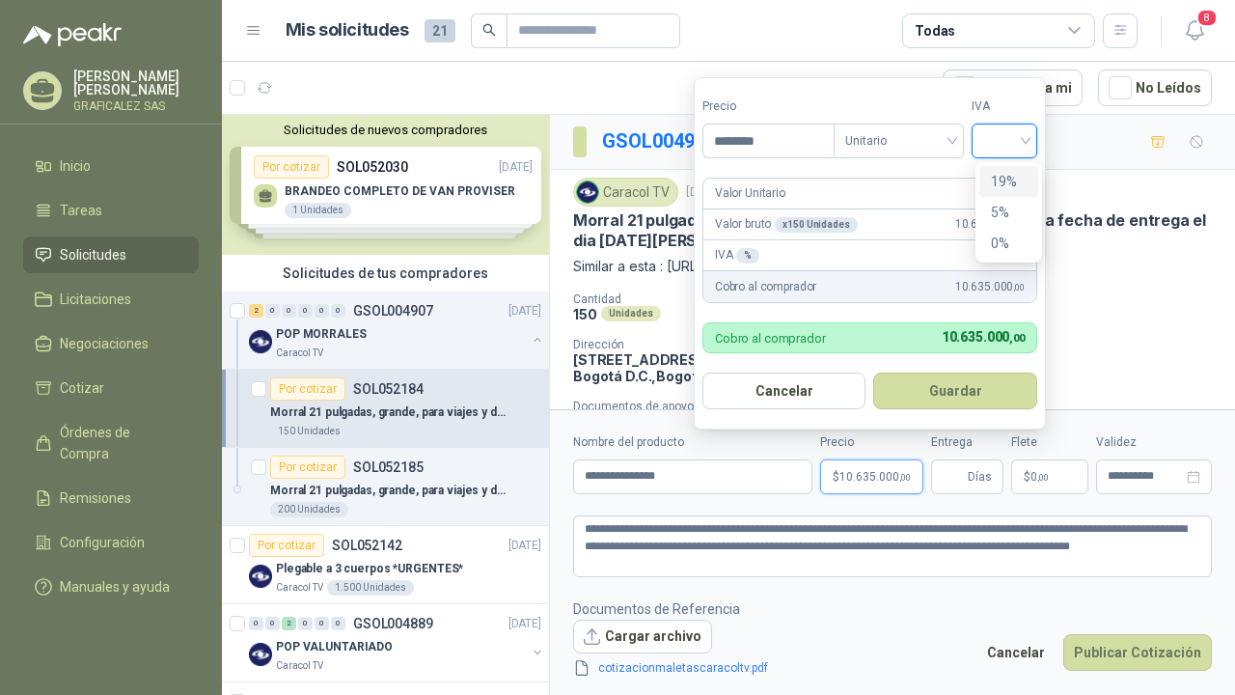
click at [1005, 181] on div "19%" at bounding box center [1009, 181] width 36 height 21
click at [965, 396] on button "Guardar" at bounding box center [959, 390] width 166 height 37
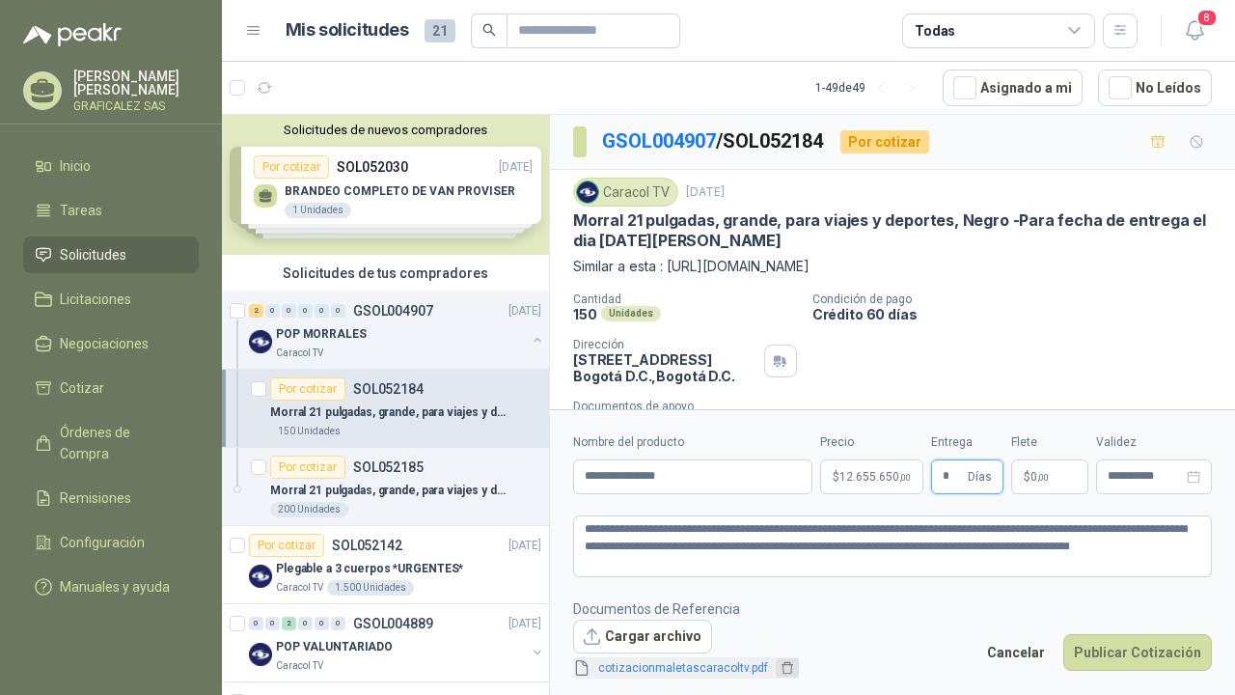
type input "*"
click at [784, 663] on icon "delete" at bounding box center [787, 668] width 14 height 14
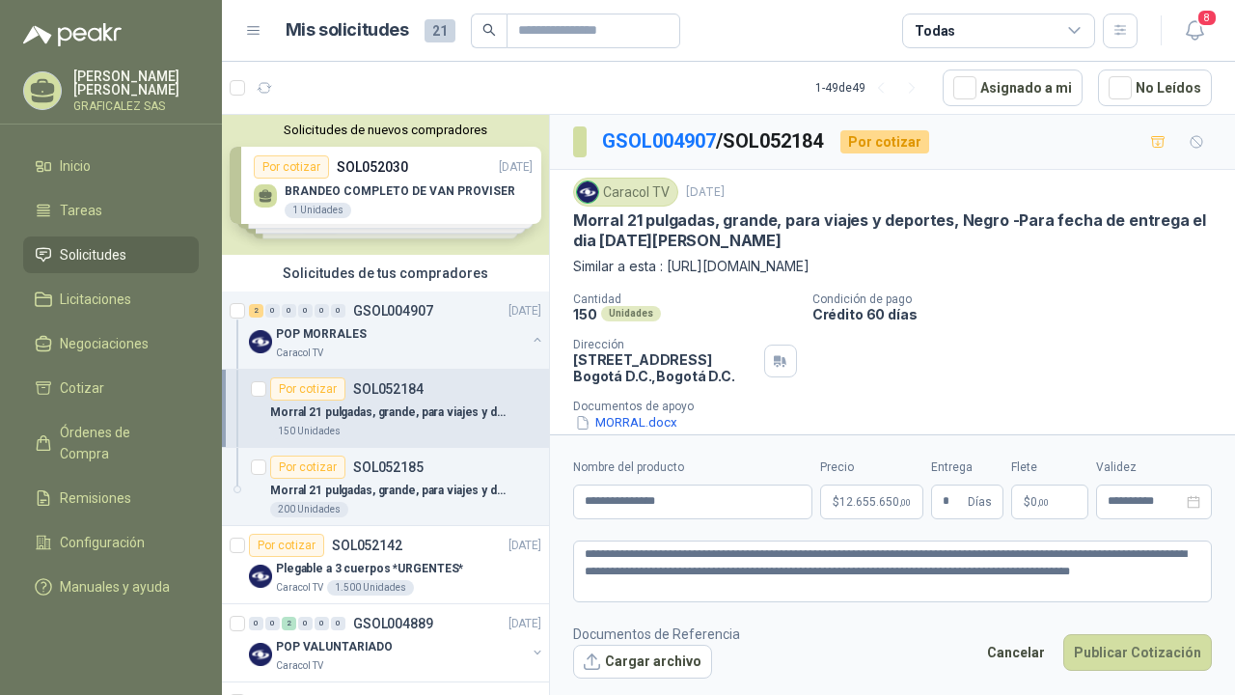
scroll to position [56, 0]
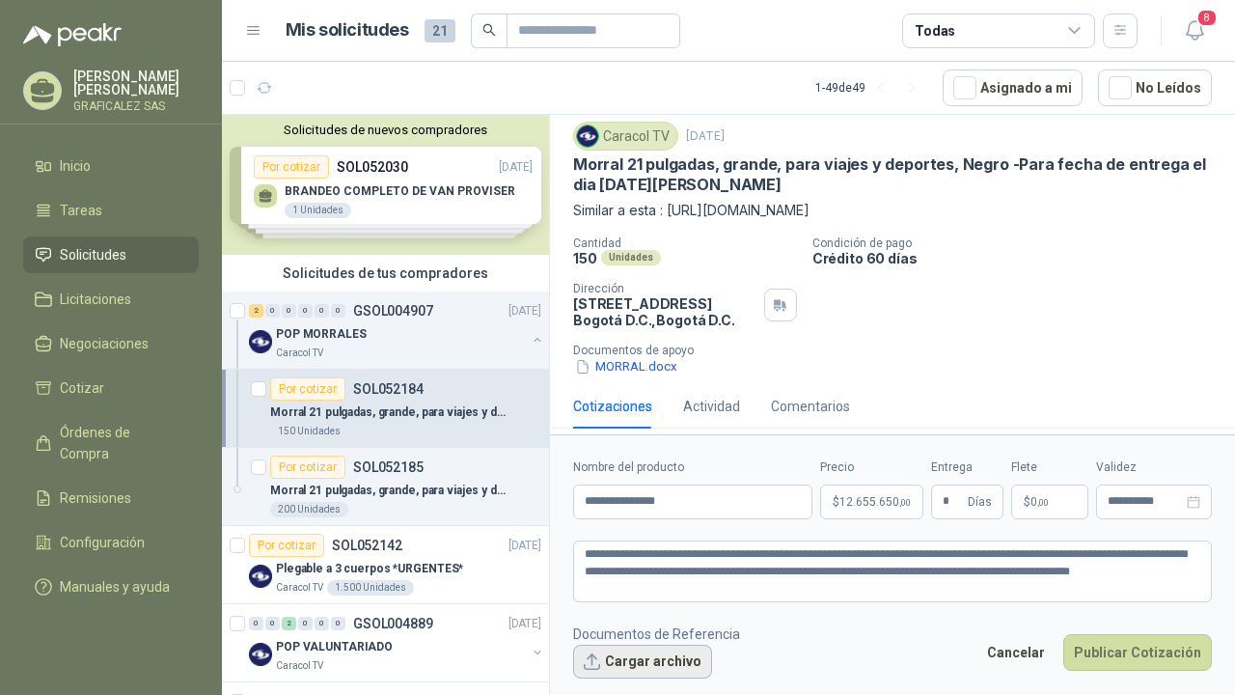
click at [682, 656] on button "Cargar archivo" at bounding box center [642, 661] width 139 height 35
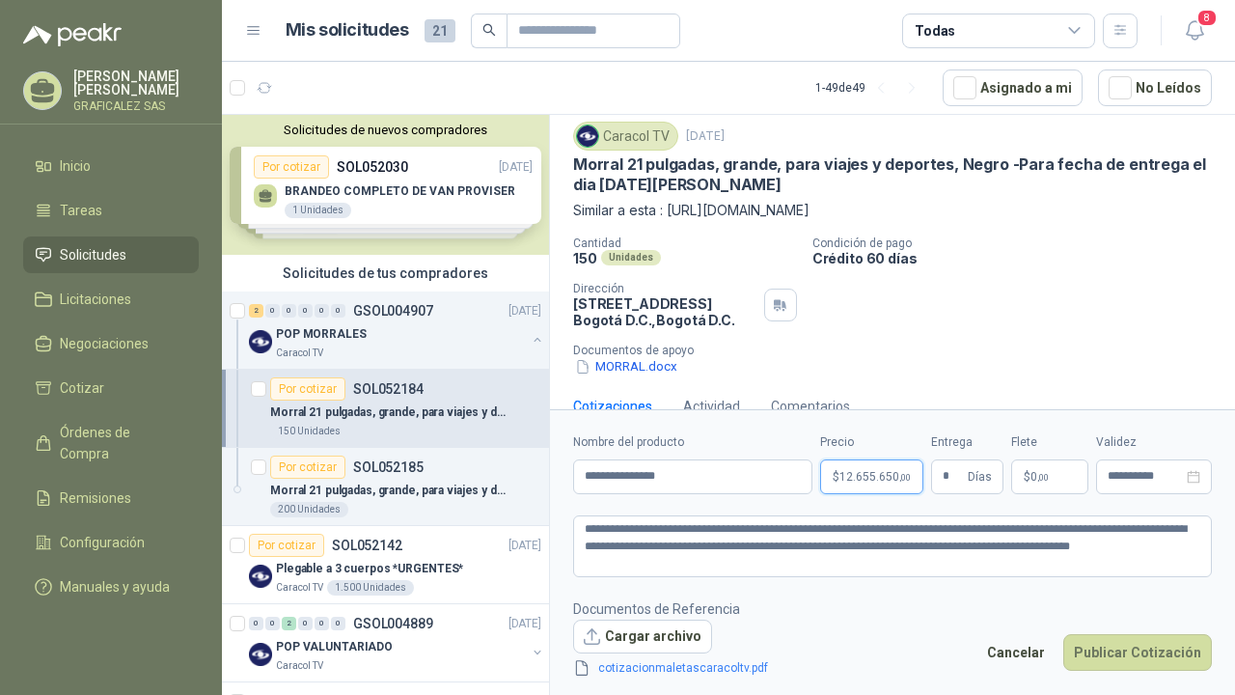
click at [873, 478] on span "12.655.650 ,00" at bounding box center [874, 477] width 71 height 12
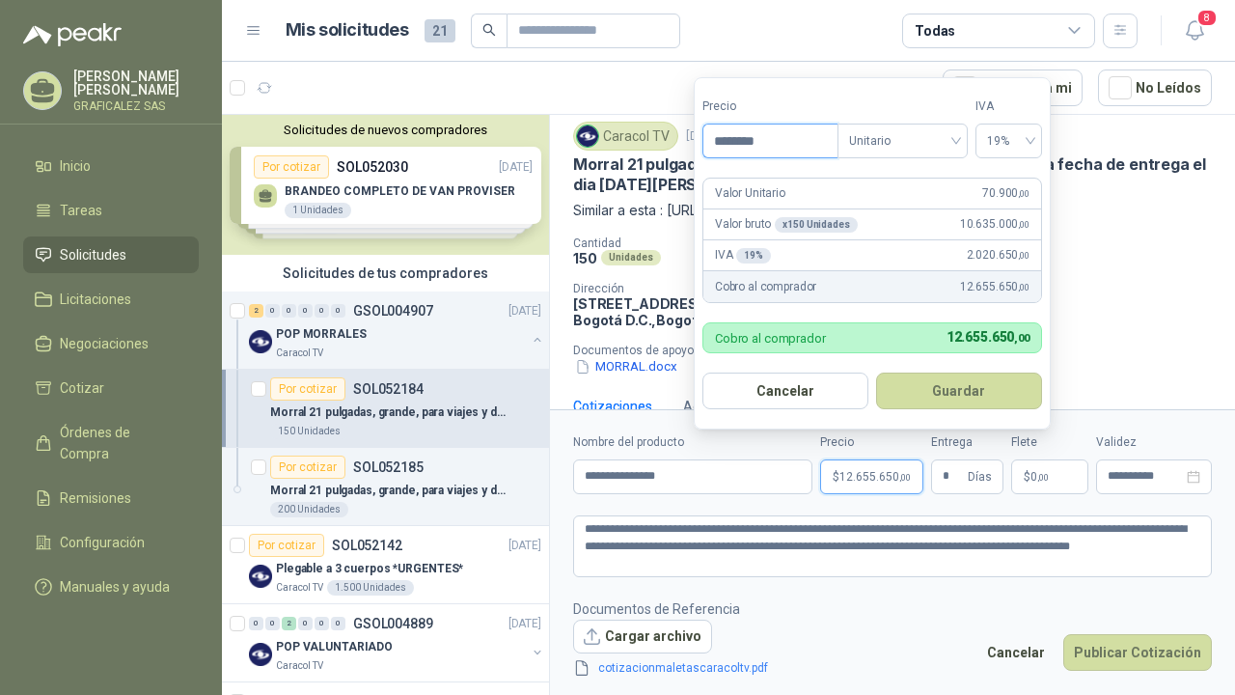
drag, startPoint x: 795, startPoint y: 139, endPoint x: 668, endPoint y: 114, distance: 129.8
click at [668, 116] on body "[PERSON_NAME] GRAFICALEZ SAS Inicio Tareas Solicitudes Licitaciones Negociacion…" at bounding box center [617, 347] width 1235 height 695
type input "********"
click at [989, 396] on button "Guardar" at bounding box center [959, 390] width 166 height 37
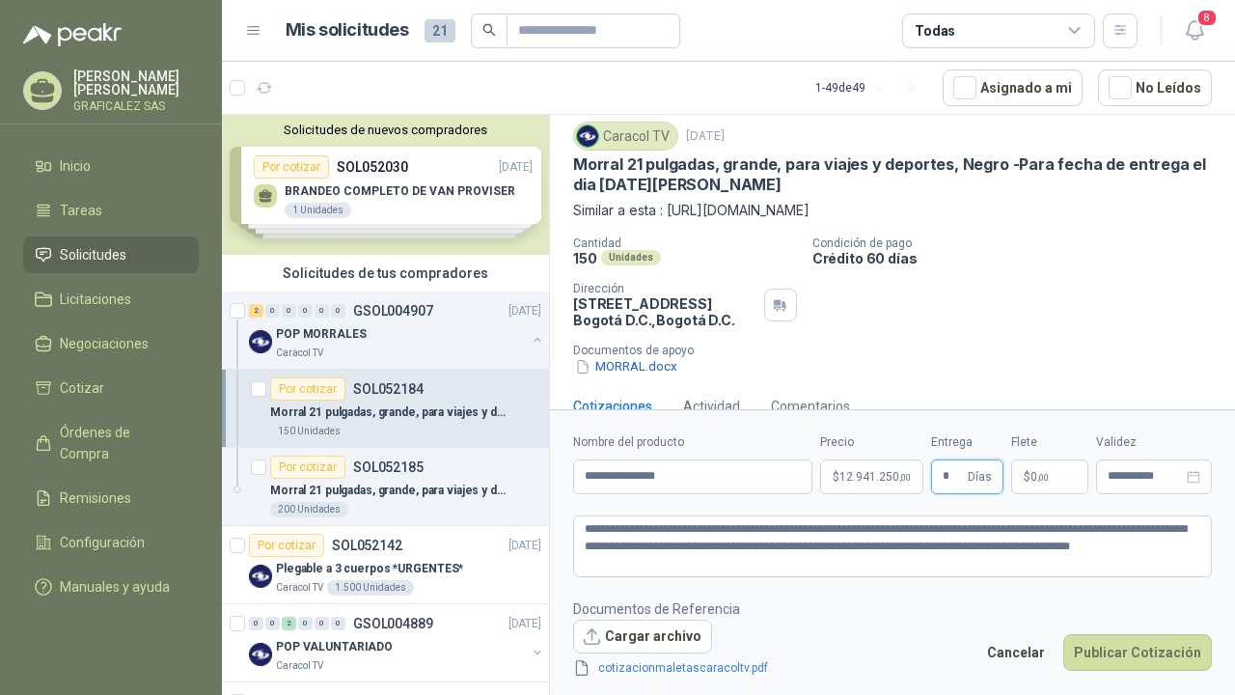
scroll to position [88, 0]
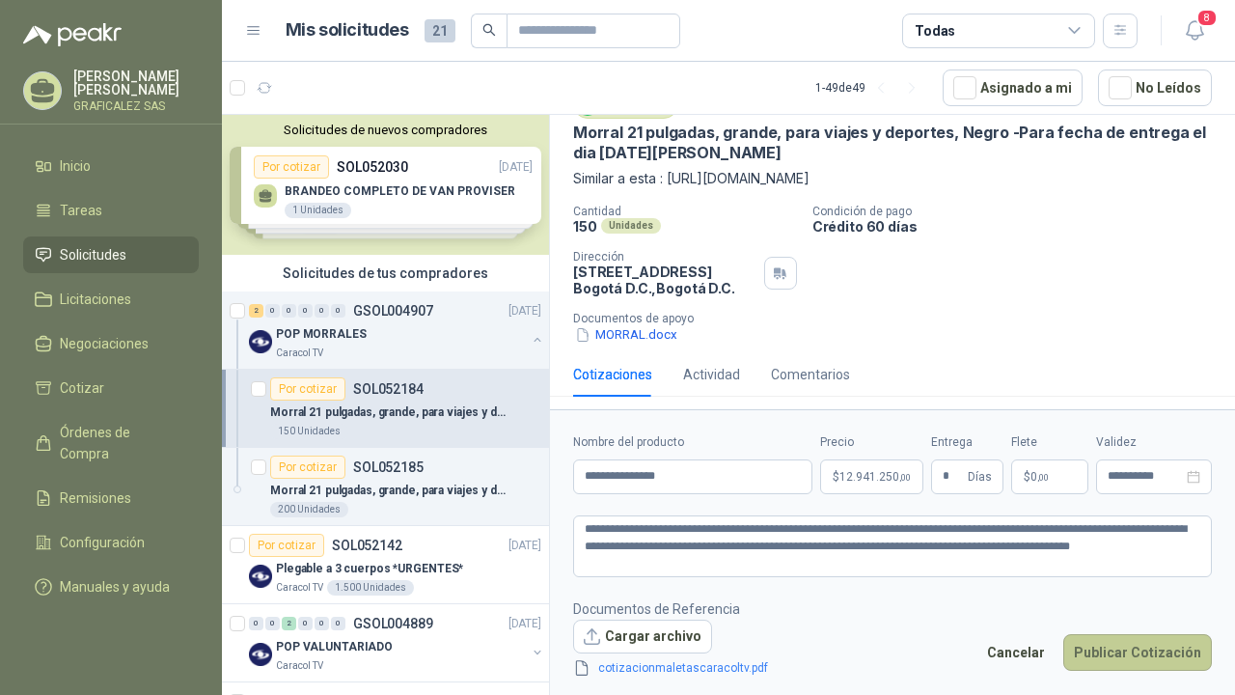
click at [1117, 641] on button "Publicar Cotización" at bounding box center [1137, 652] width 149 height 37
drag, startPoint x: 1166, startPoint y: 552, endPoint x: 437, endPoint y: 551, distance: 729.4
click at [437, 551] on div "Solicitudes de nuevos compradores Por cotizar SOL052030 [DATE] BRANDEO COMPLETO…" at bounding box center [728, 408] width 1013 height 588
type textarea "**********"
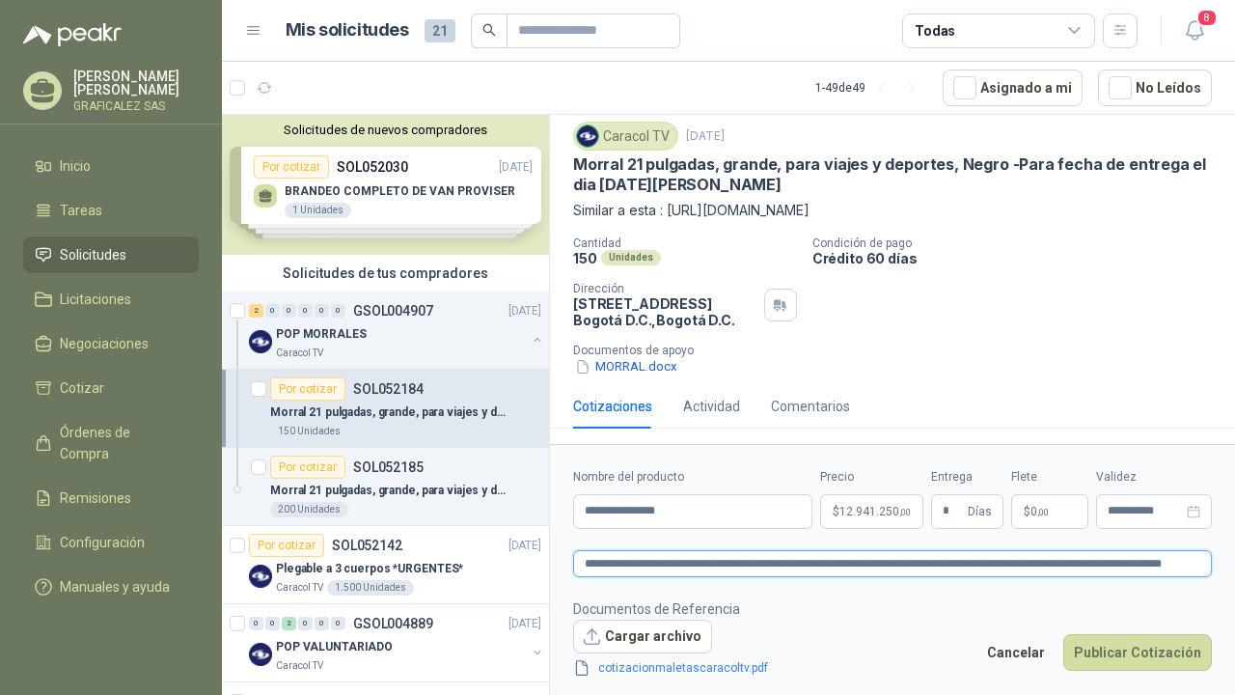
scroll to position [53, 0]
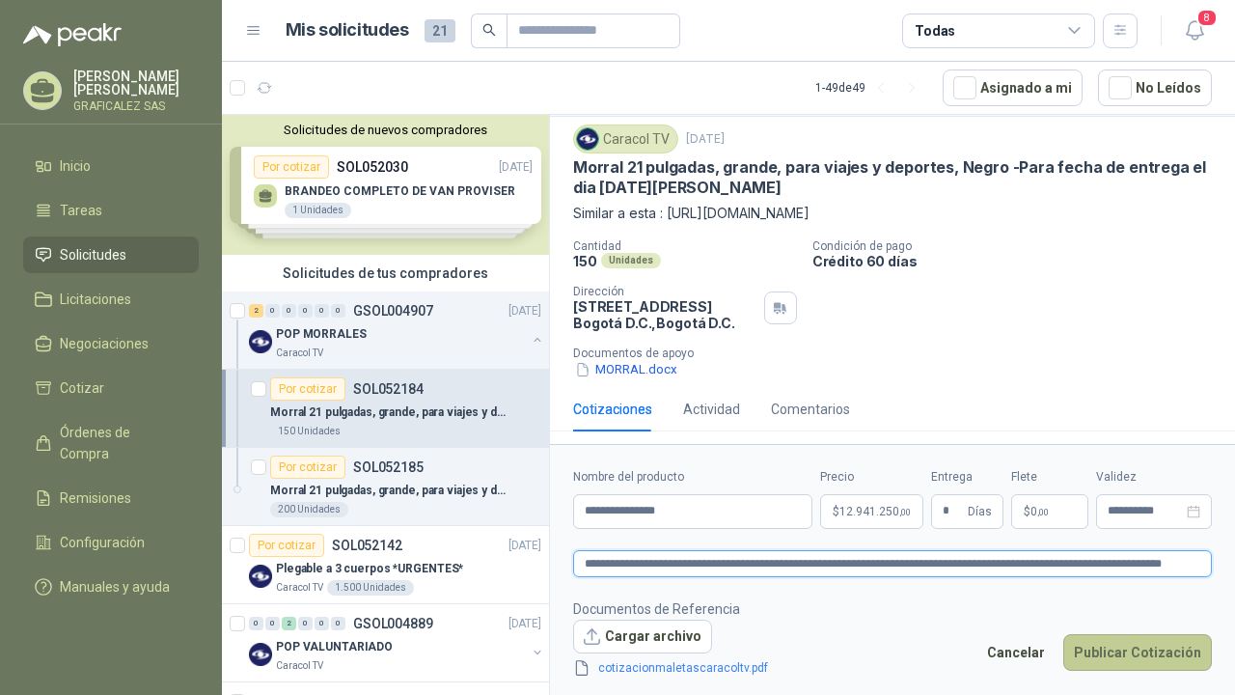
type textarea "**********"
click at [1174, 658] on button "Publicar Cotización" at bounding box center [1137, 652] width 149 height 37
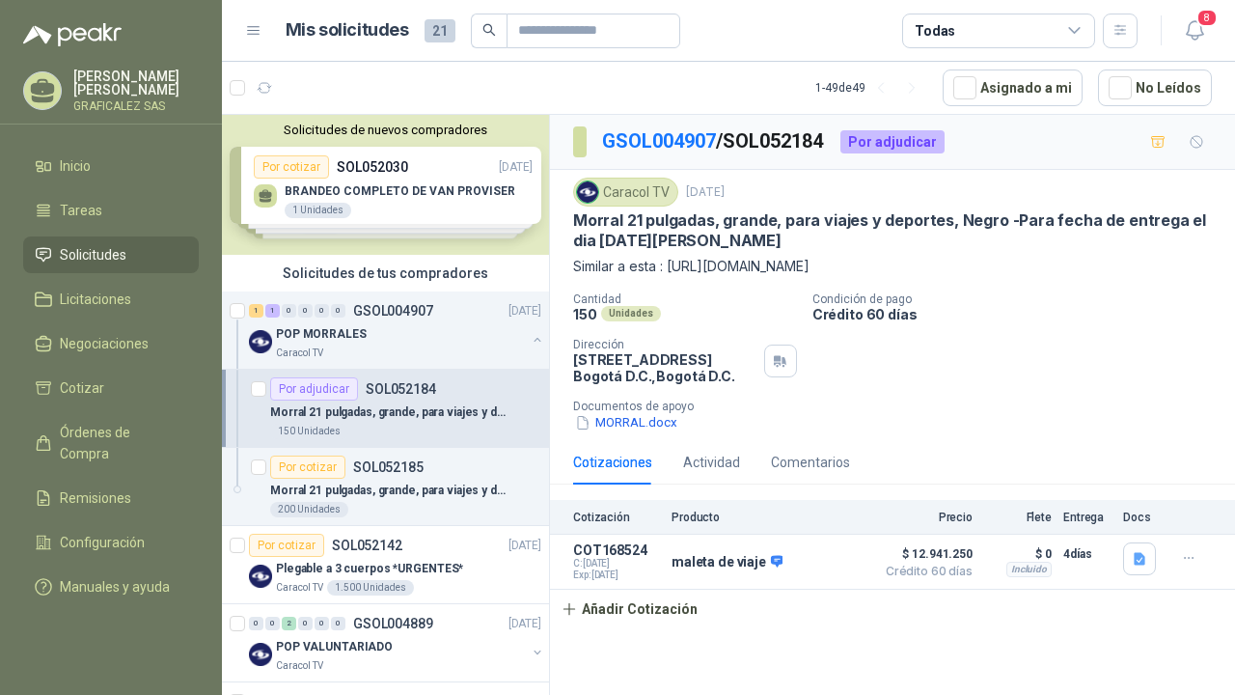
click at [426, 397] on div "Por adjudicar SOL052184" at bounding box center [353, 388] width 166 height 23
click at [427, 460] on div "Por cotizar SOL052185" at bounding box center [405, 466] width 271 height 23
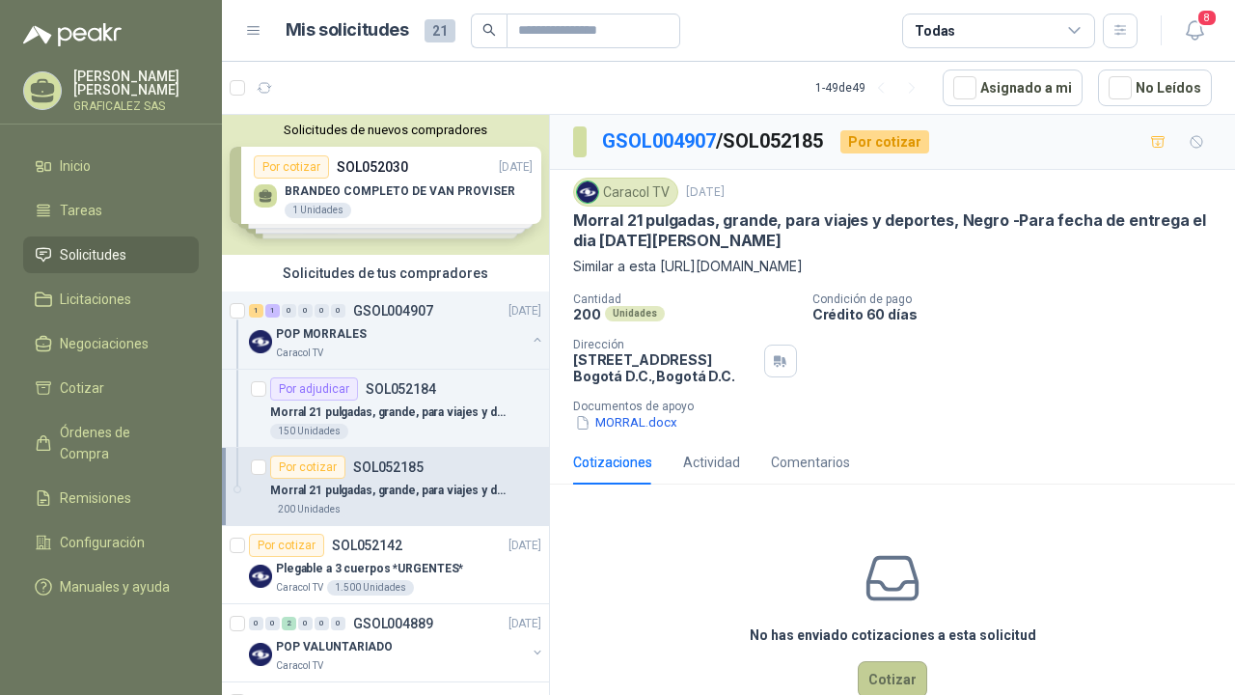
click at [863, 673] on button "Cotizar" at bounding box center [892, 679] width 69 height 37
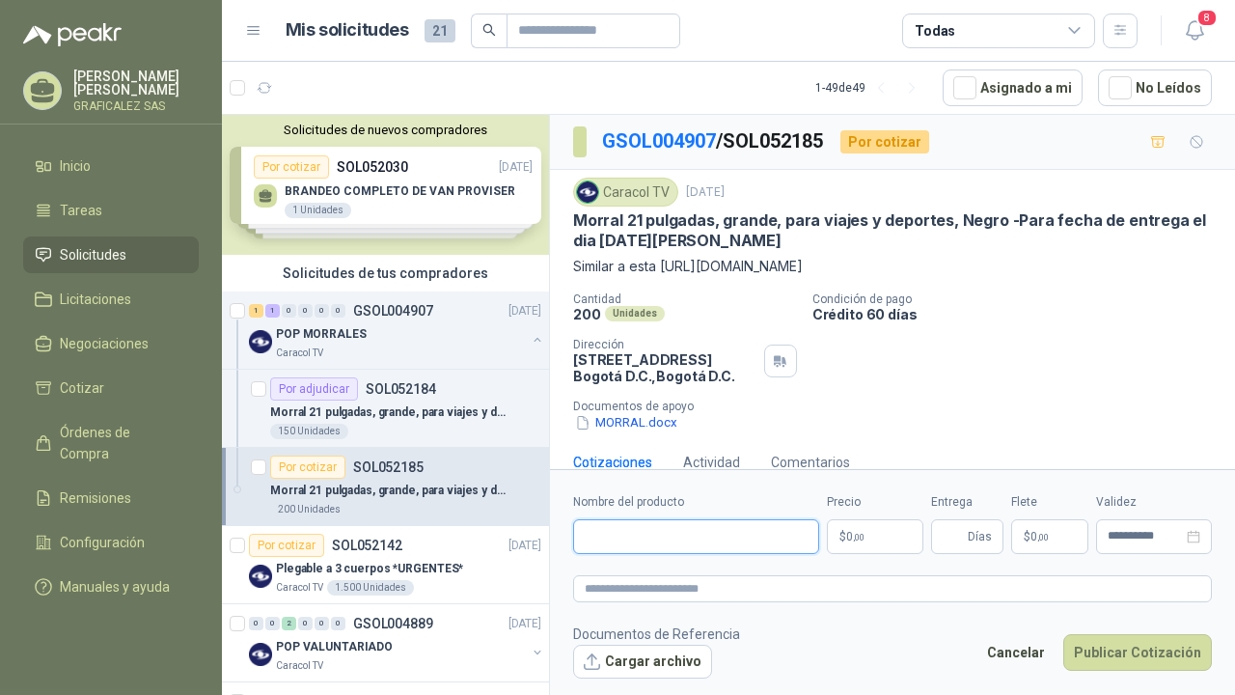
click at [775, 544] on input "Nombre del producto" at bounding box center [696, 536] width 246 height 35
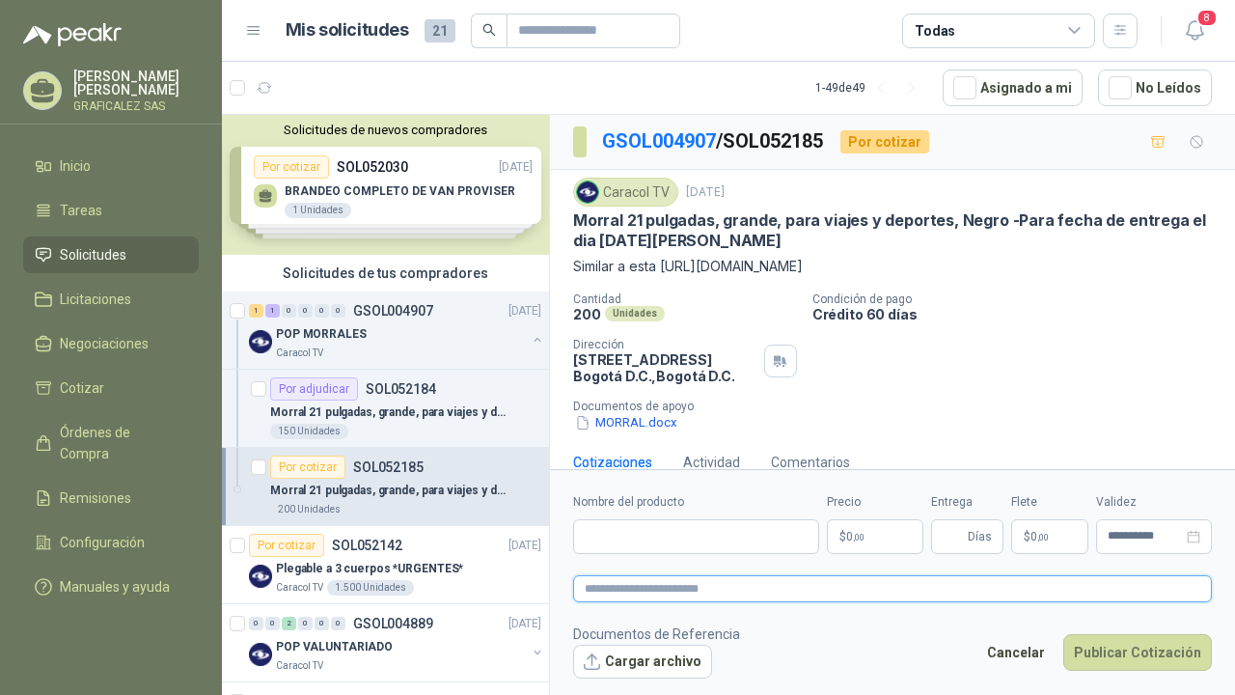
click at [758, 581] on textarea at bounding box center [892, 588] width 639 height 27
paste textarea "**********"
type textarea "**********"
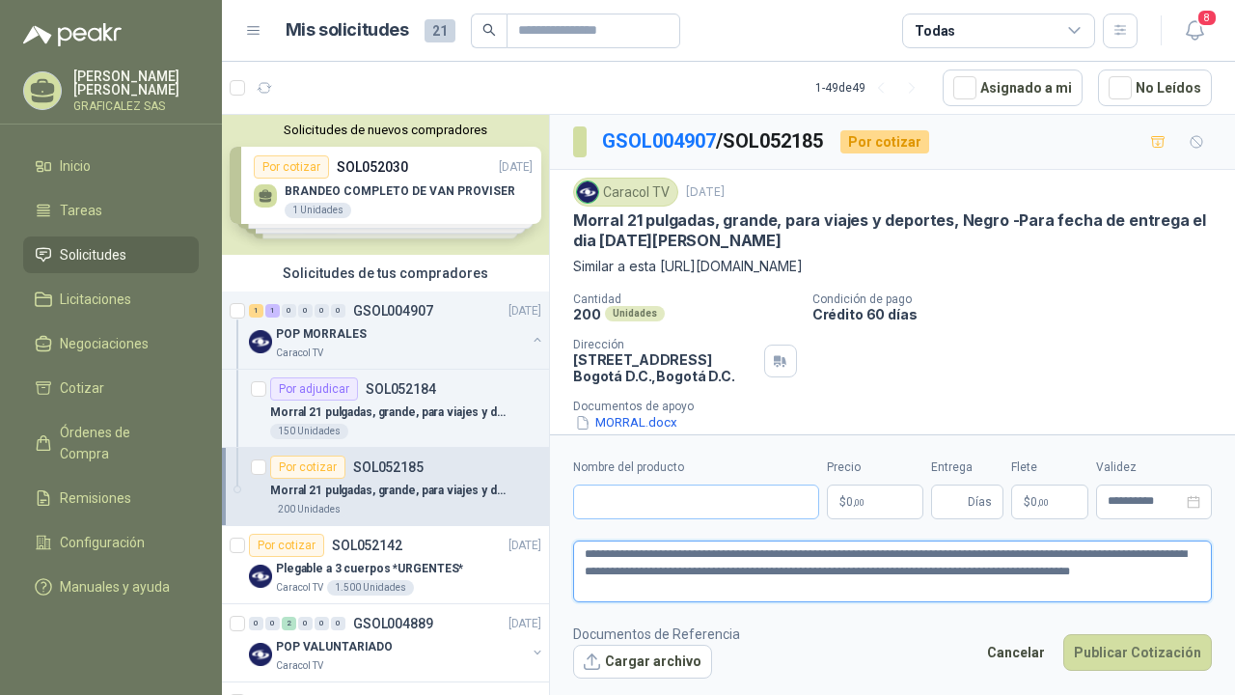
type textarea "**********"
click at [637, 496] on input "Nombre del producto" at bounding box center [696, 501] width 246 height 35
type input "**********"
click at [873, 501] on p "$ 0 ,00" at bounding box center [875, 501] width 96 height 35
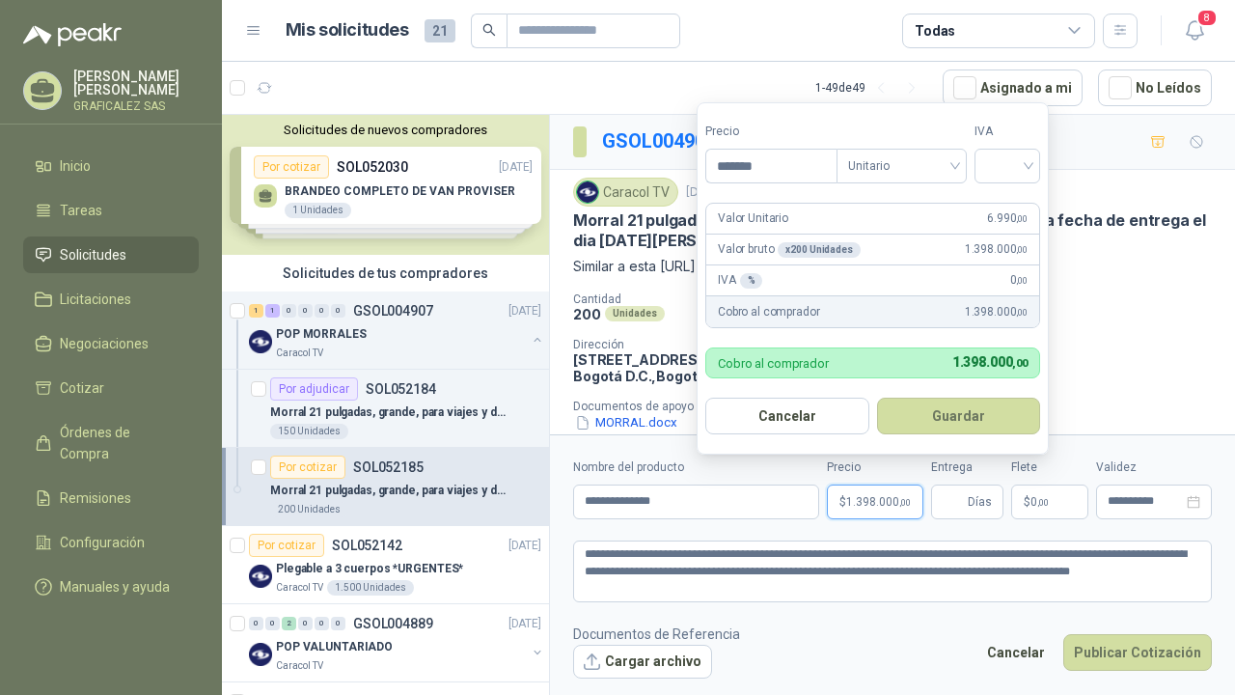
type input "********"
click at [1008, 174] on input "search" at bounding box center [1004, 164] width 42 height 29
click at [1012, 207] on div "19%" at bounding box center [1009, 206] width 36 height 21
click at [1007, 418] on button "Guardar" at bounding box center [959, 415] width 166 height 37
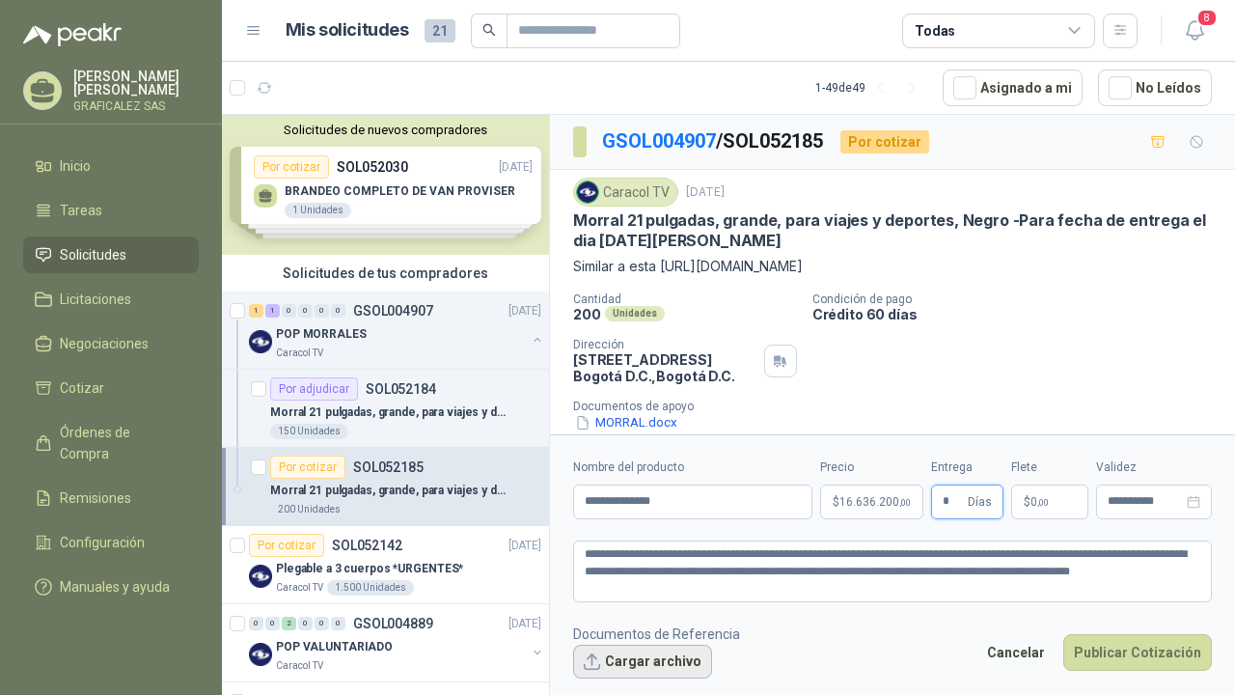
type input "*"
click at [695, 667] on button "Cargar archivo" at bounding box center [642, 661] width 139 height 35
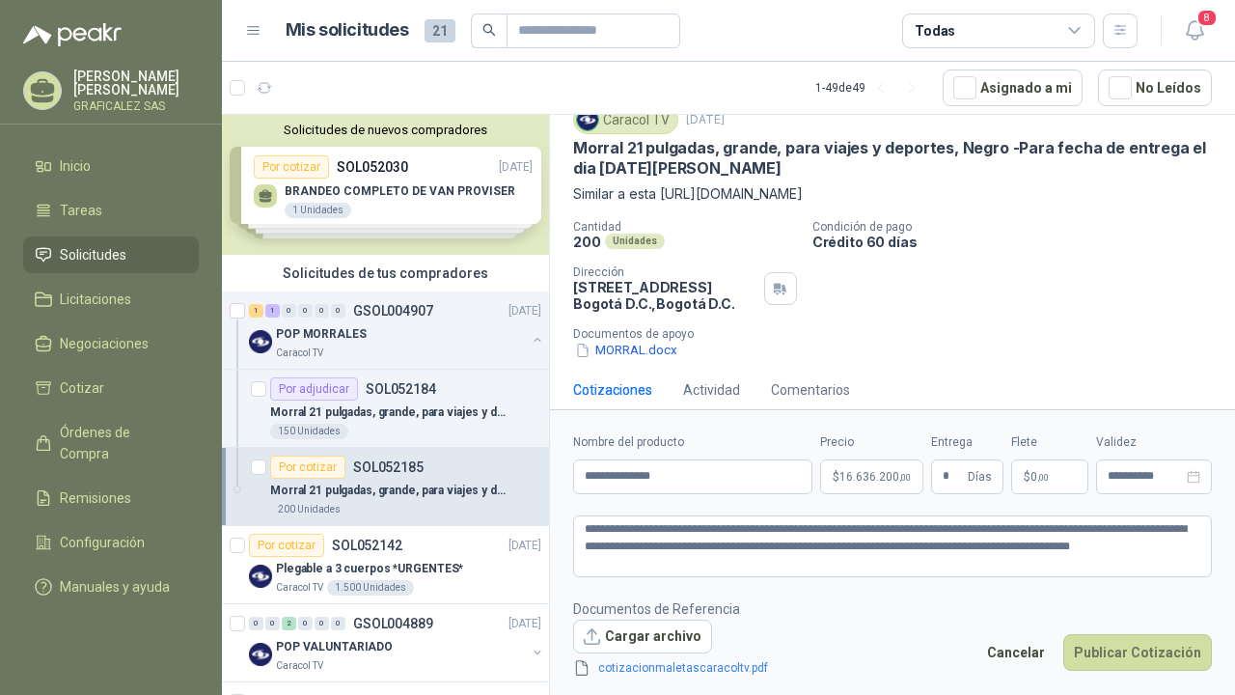
scroll to position [88, 0]
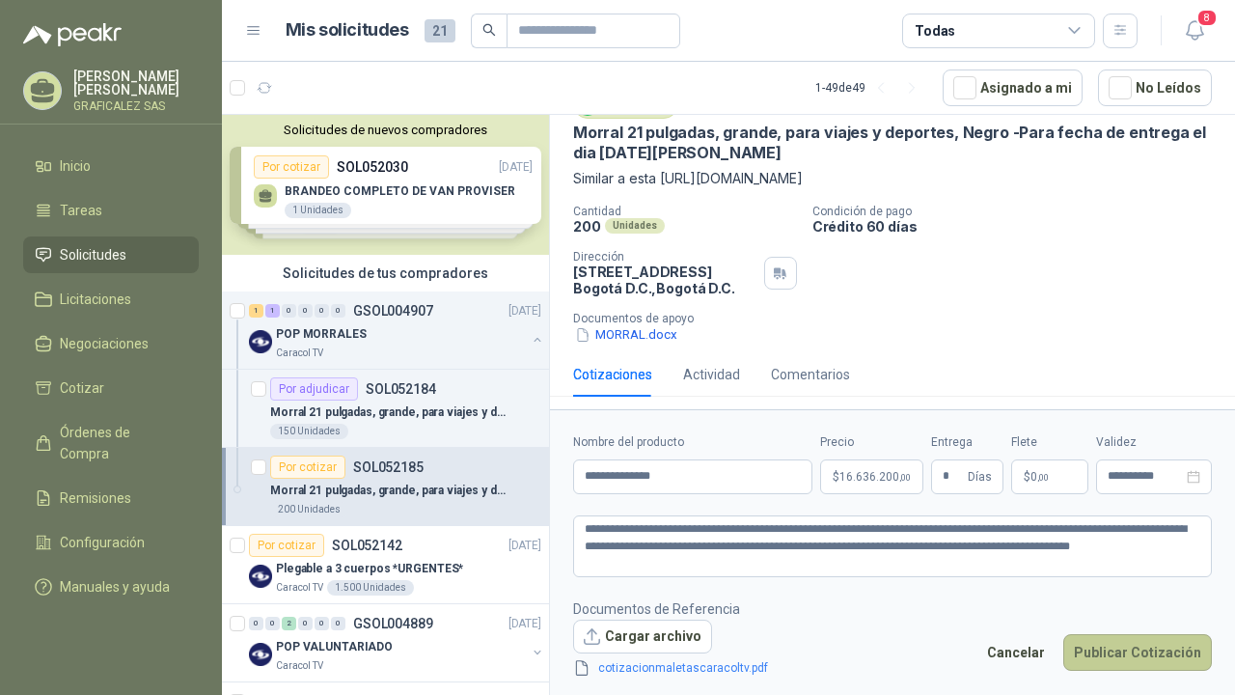
click at [1127, 659] on button "Publicar Cotización" at bounding box center [1137, 652] width 149 height 37
drag, startPoint x: 747, startPoint y: 540, endPoint x: 1254, endPoint y: 535, distance: 507.5
click at [1234, 535] on html "[PERSON_NAME] GRAFICALEZ SAS Inicio Tareas Solicitudes Licitaciones Negociacion…" at bounding box center [617, 347] width 1235 height 695
type textarea "**********"
click at [1143, 655] on button "Publicar Cotización" at bounding box center [1137, 652] width 149 height 37
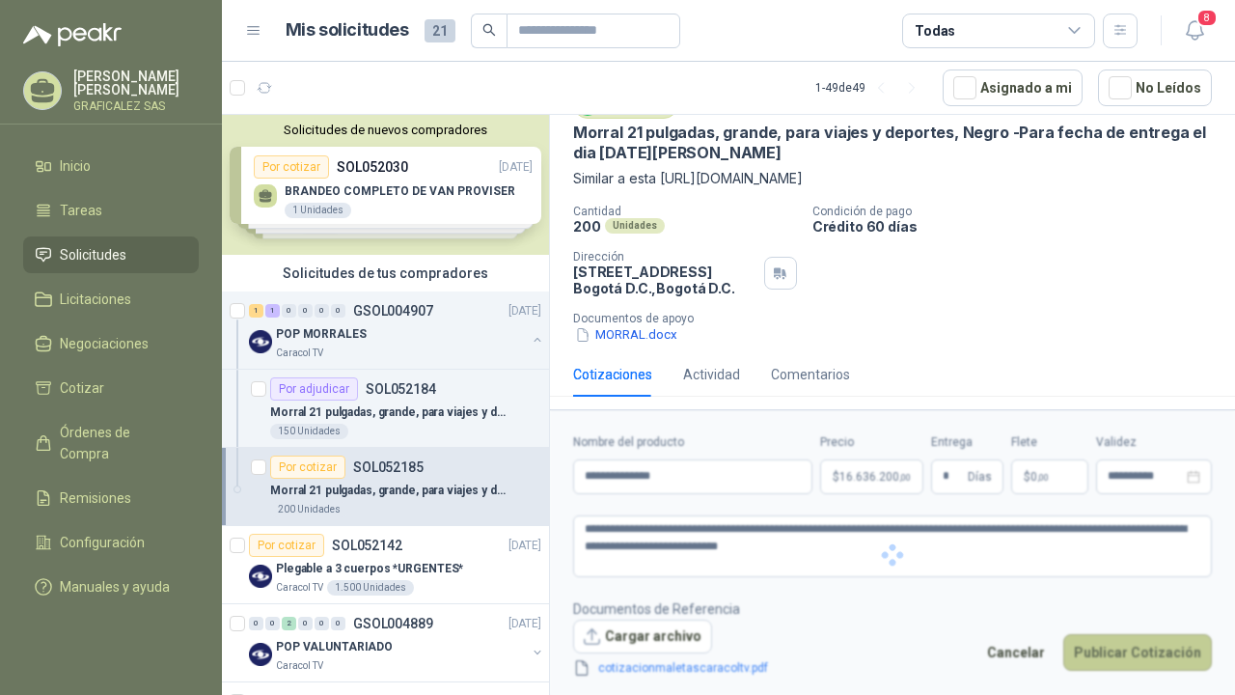
scroll to position [0, 0]
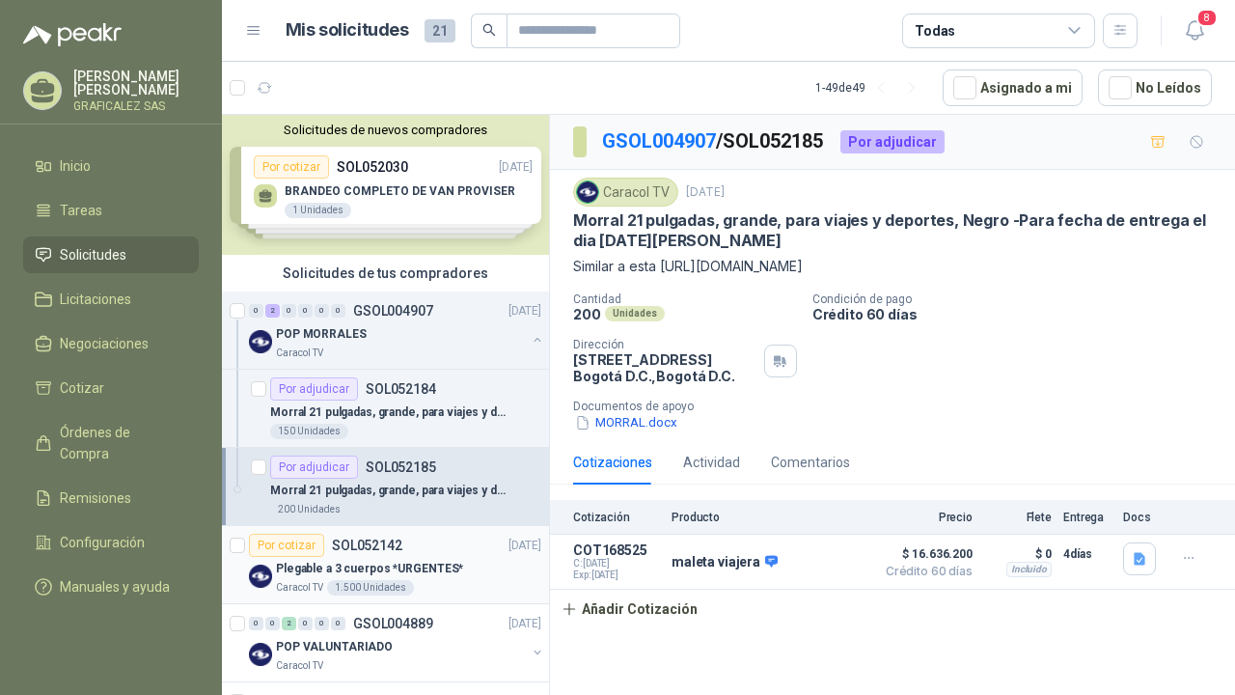
click at [393, 536] on div "Por cotizar SOL052142" at bounding box center [325, 545] width 153 height 23
